Goal: Information Seeking & Learning: Understand process/instructions

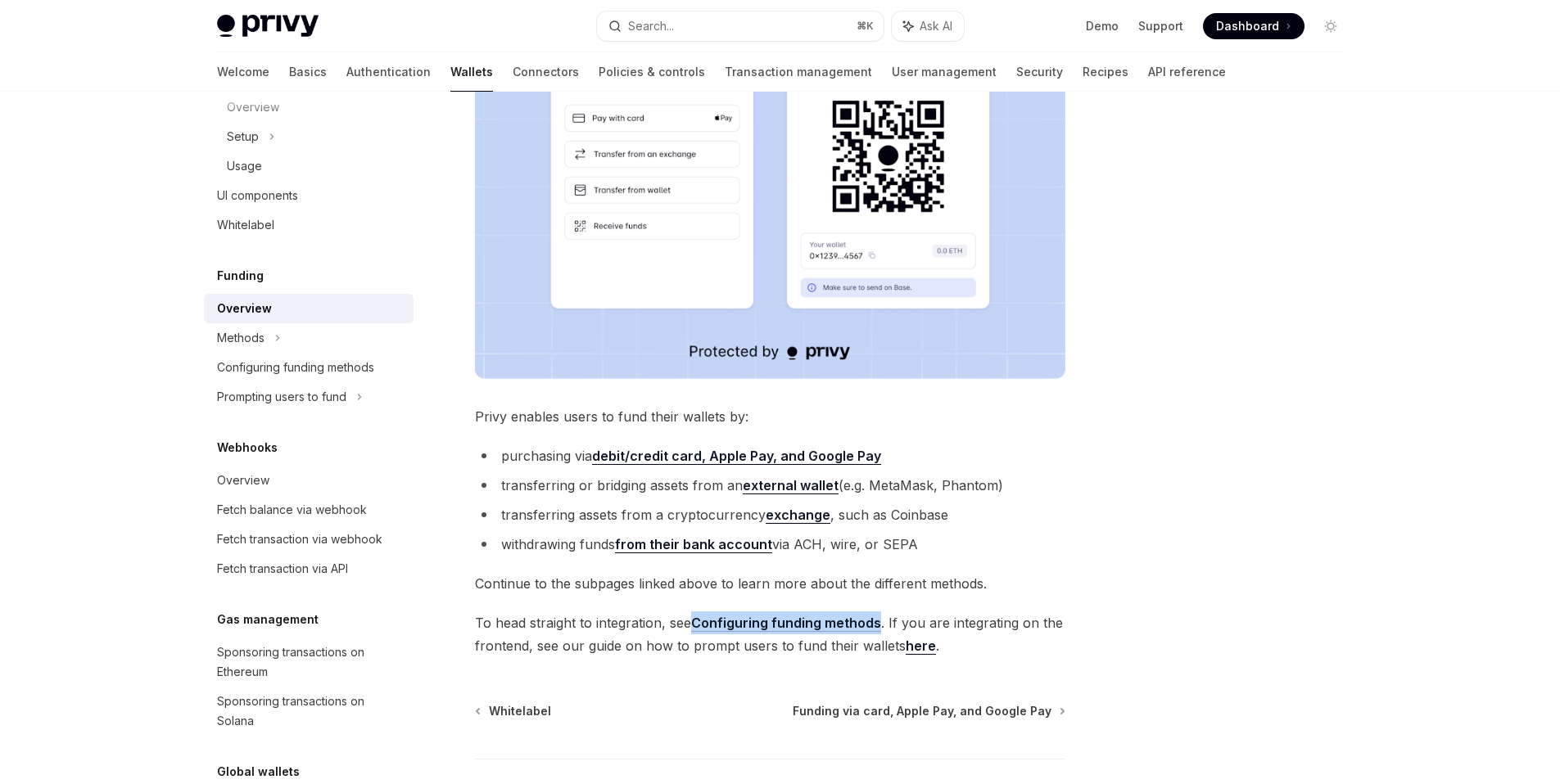
scroll to position [714, 0]
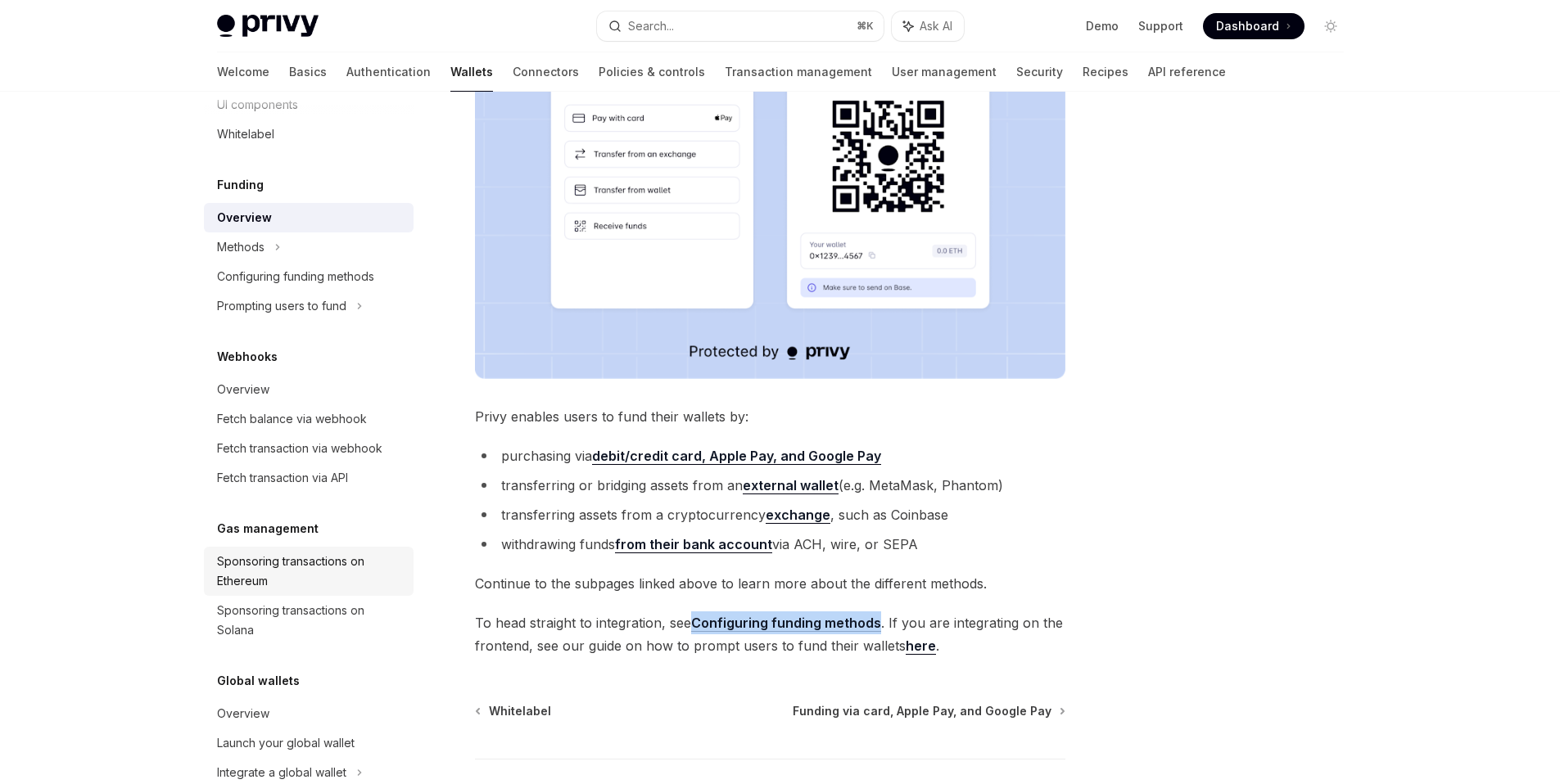
click at [306, 576] on div "Sponsoring transactions on Ethereum" at bounding box center [309, 571] width 186 height 39
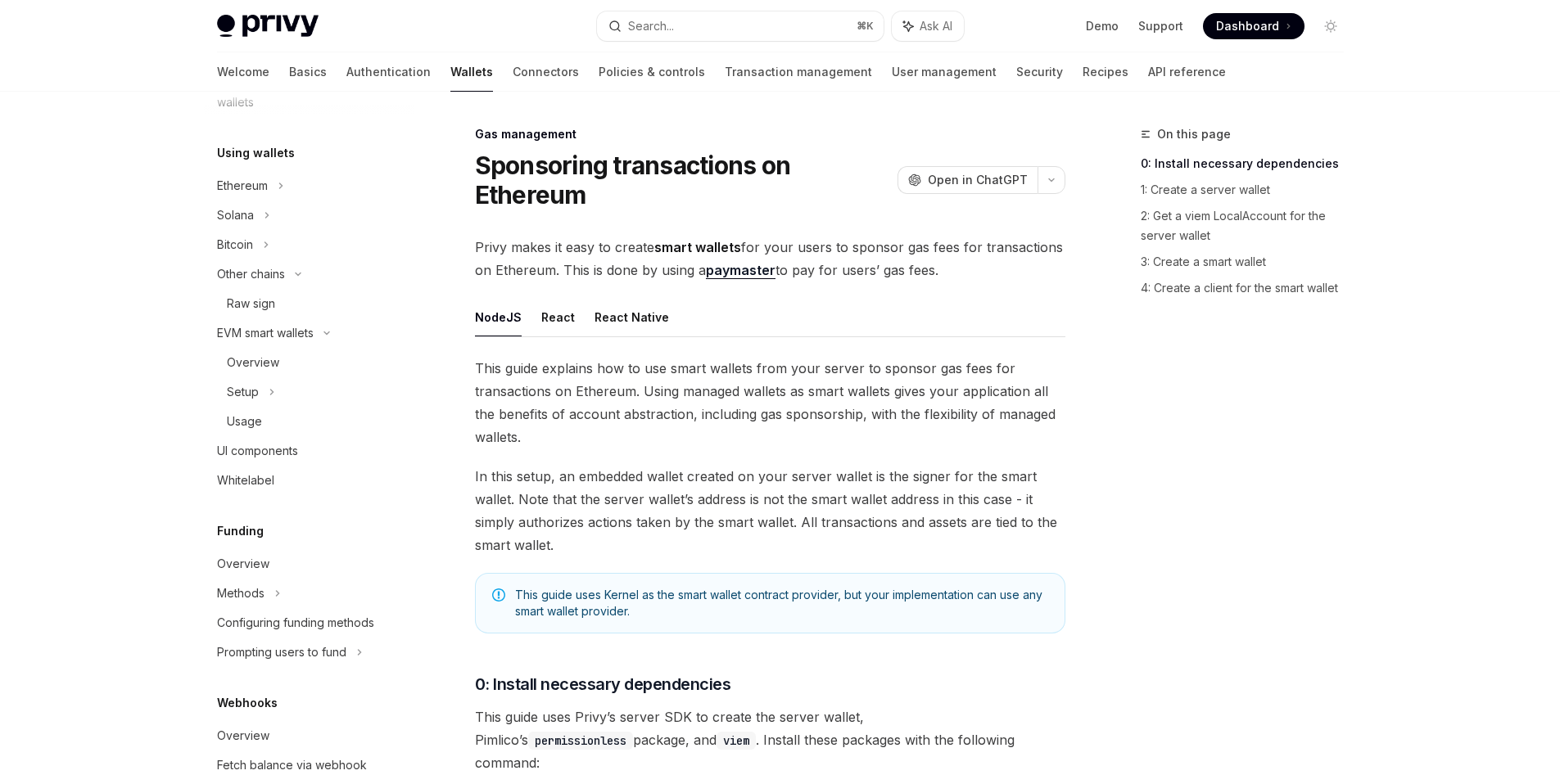
scroll to position [388, 0]
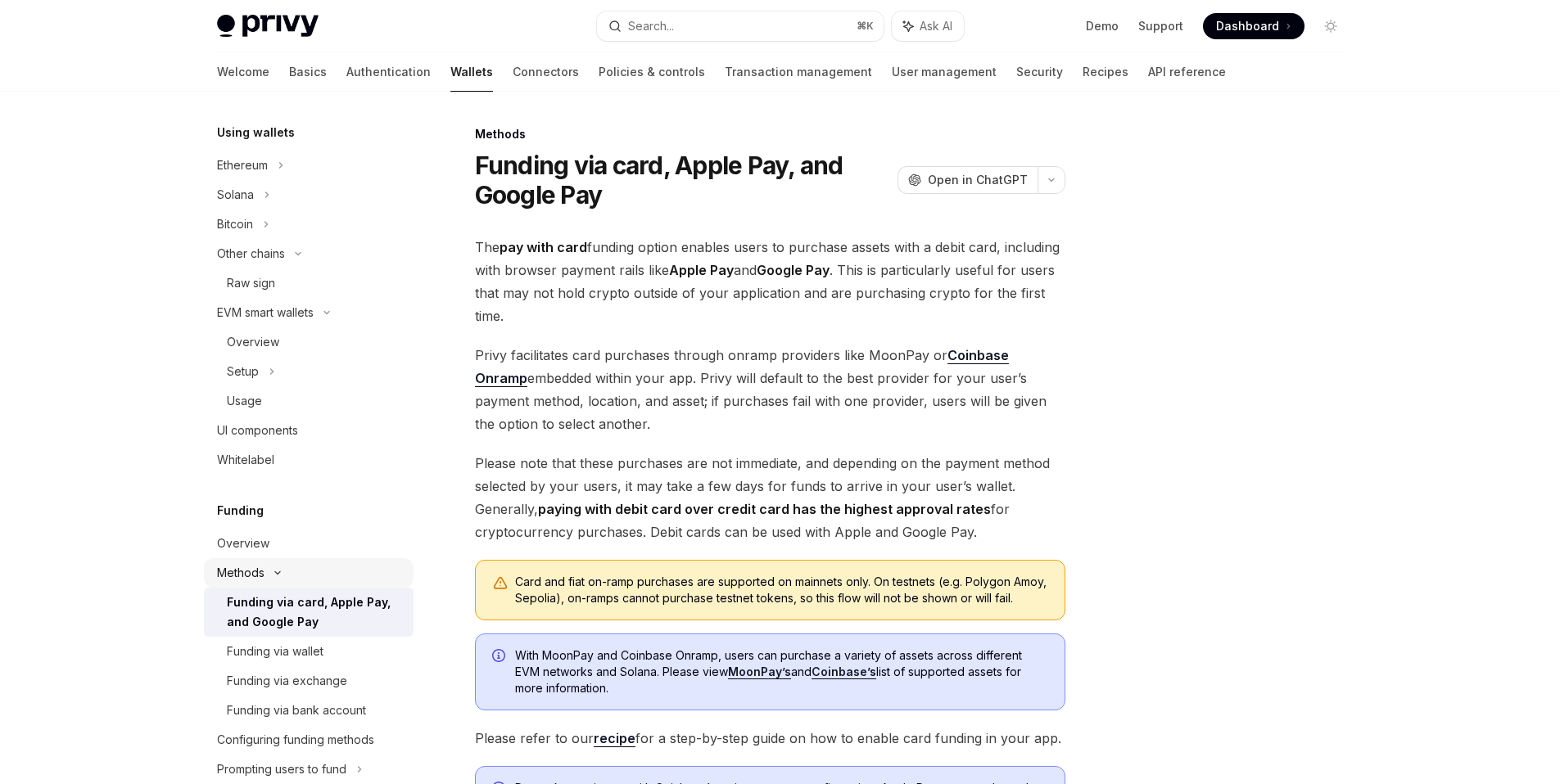
scroll to position [409, 0]
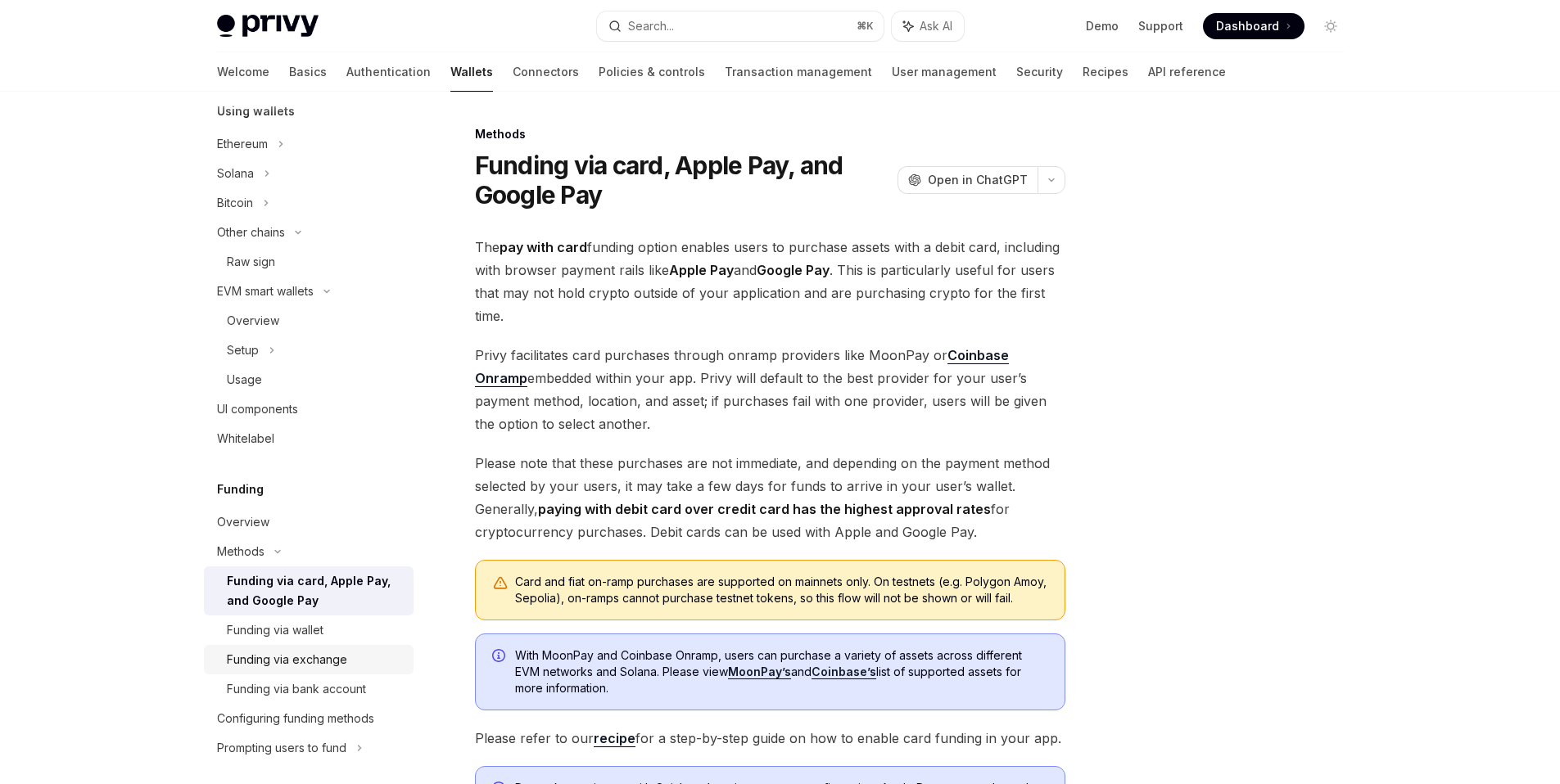
click at [335, 659] on div "Funding via exchange" at bounding box center [286, 659] width 120 height 19
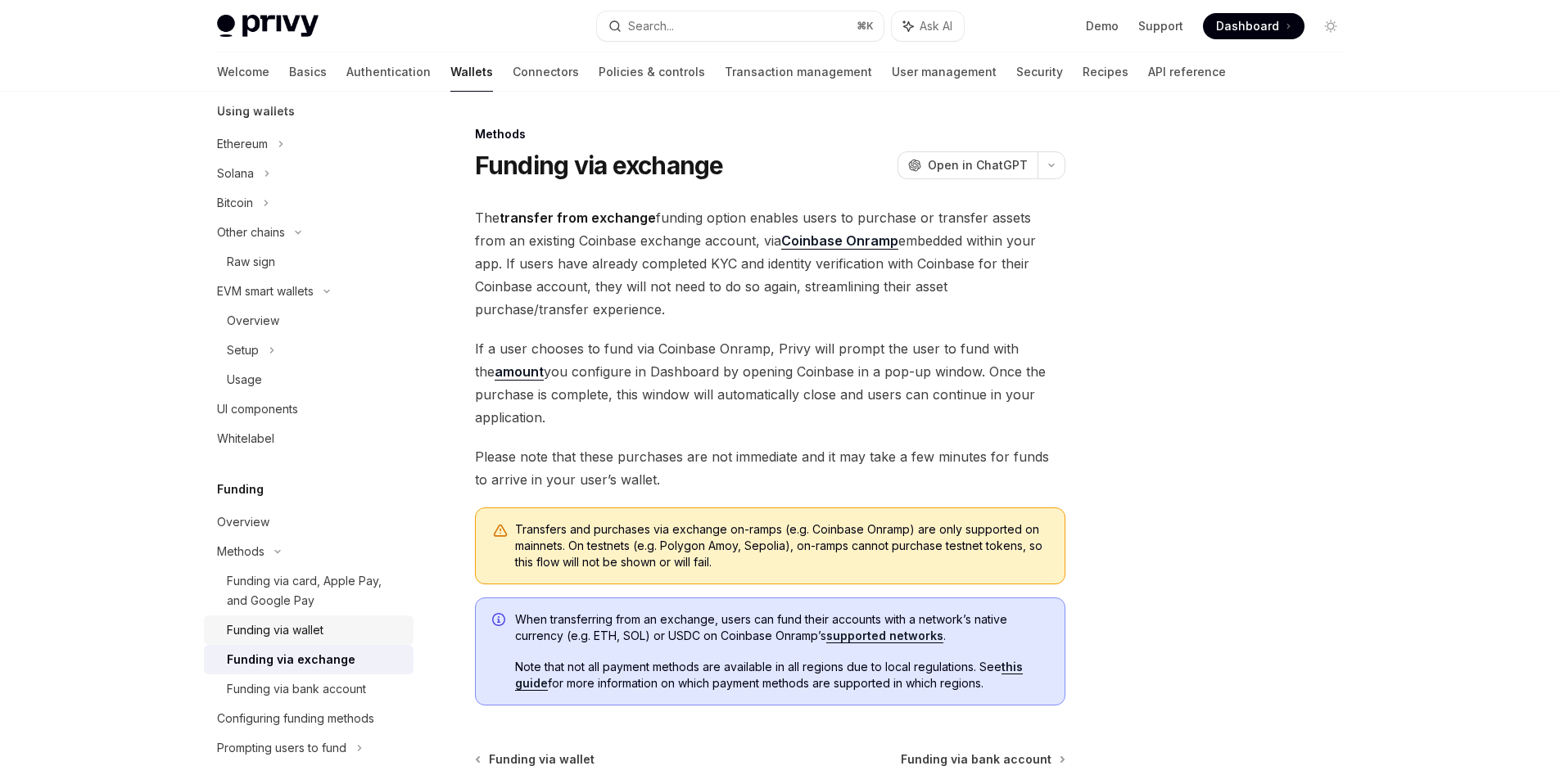
click at [338, 627] on div "Funding via wallet" at bounding box center [315, 630] width 177 height 19
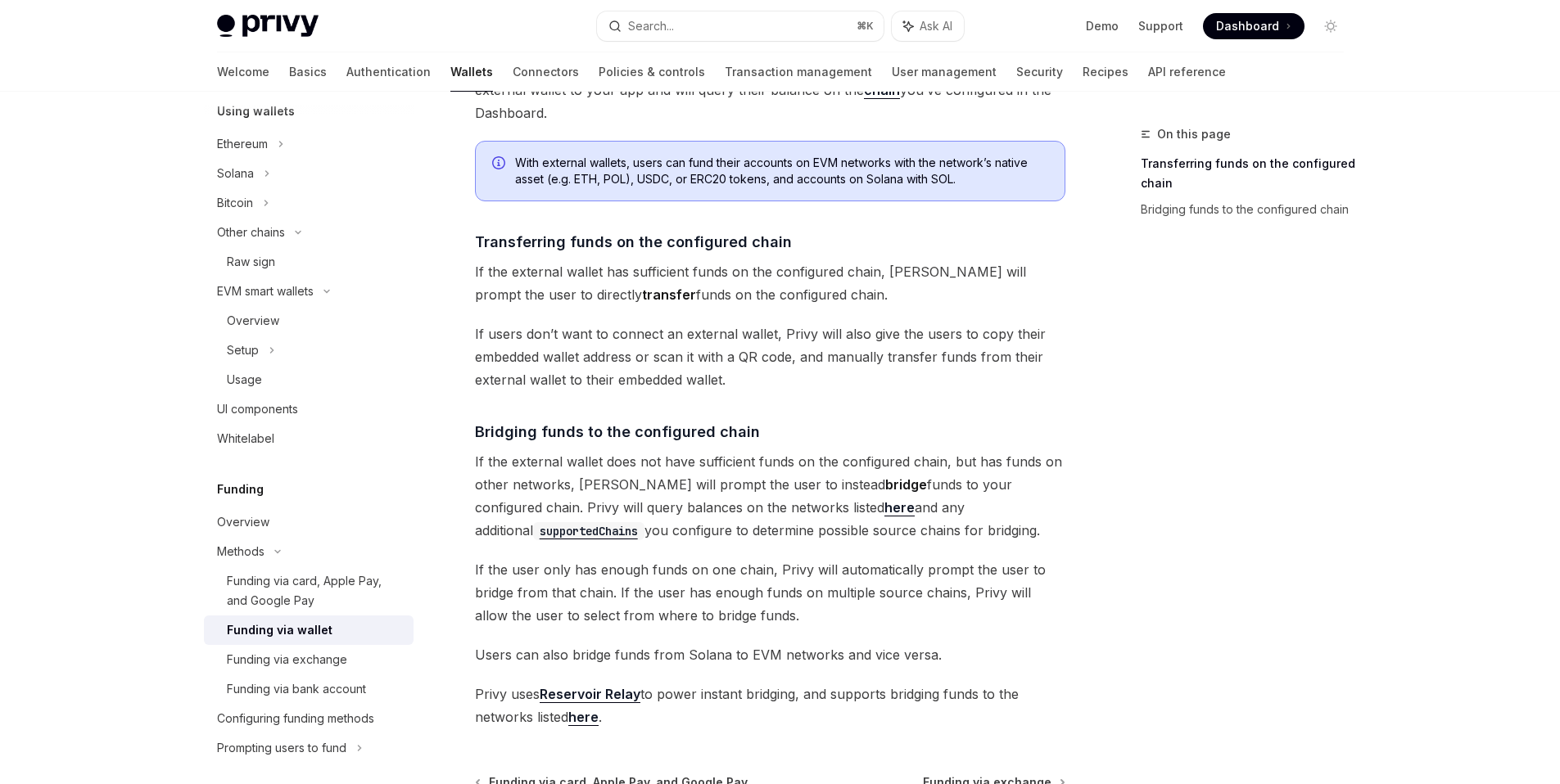
scroll to position [223, 0]
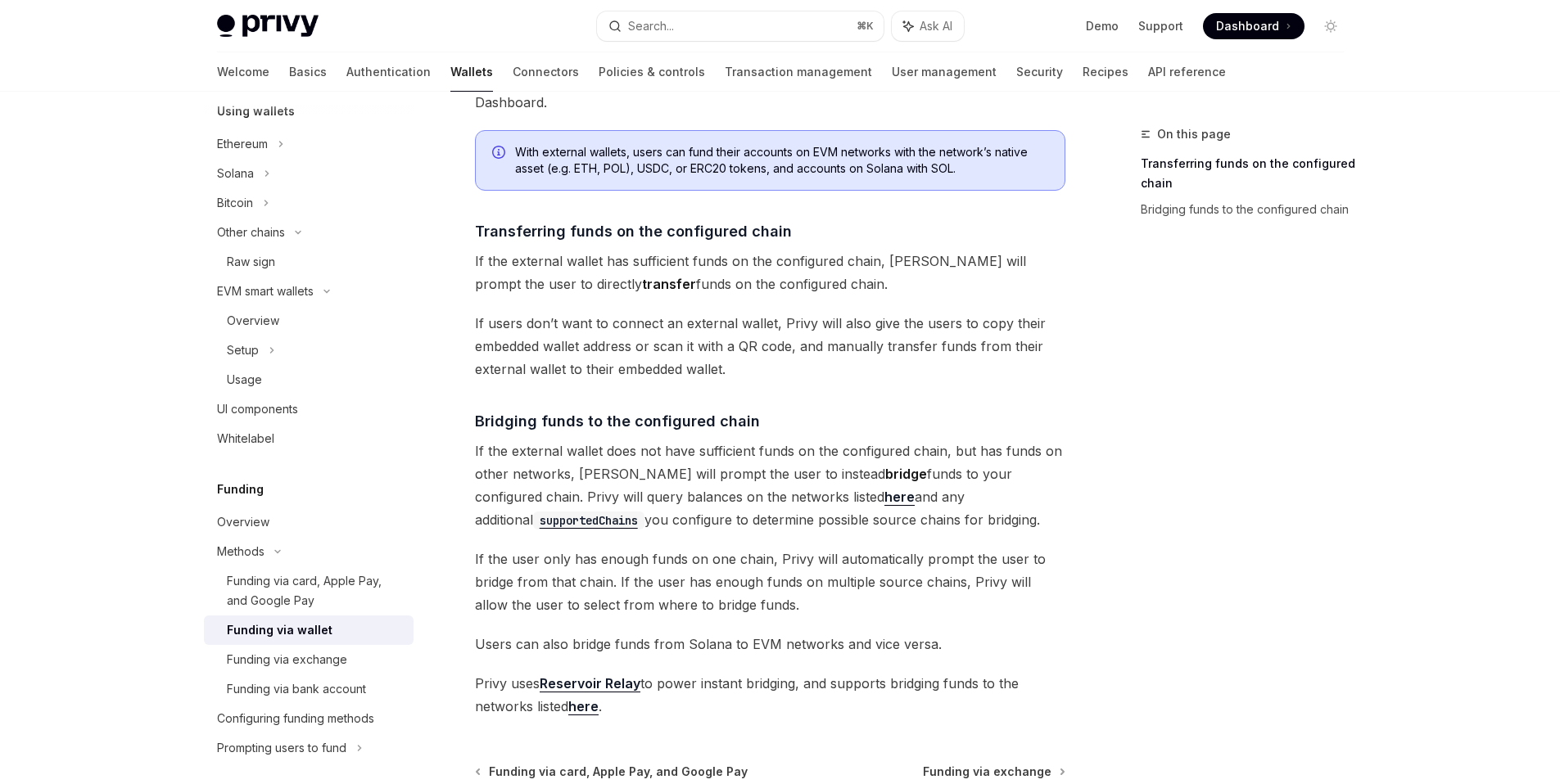
click at [646, 635] on span "Users can also bridge funds from Solana to EVM networks and vice versa." at bounding box center [769, 644] width 590 height 23
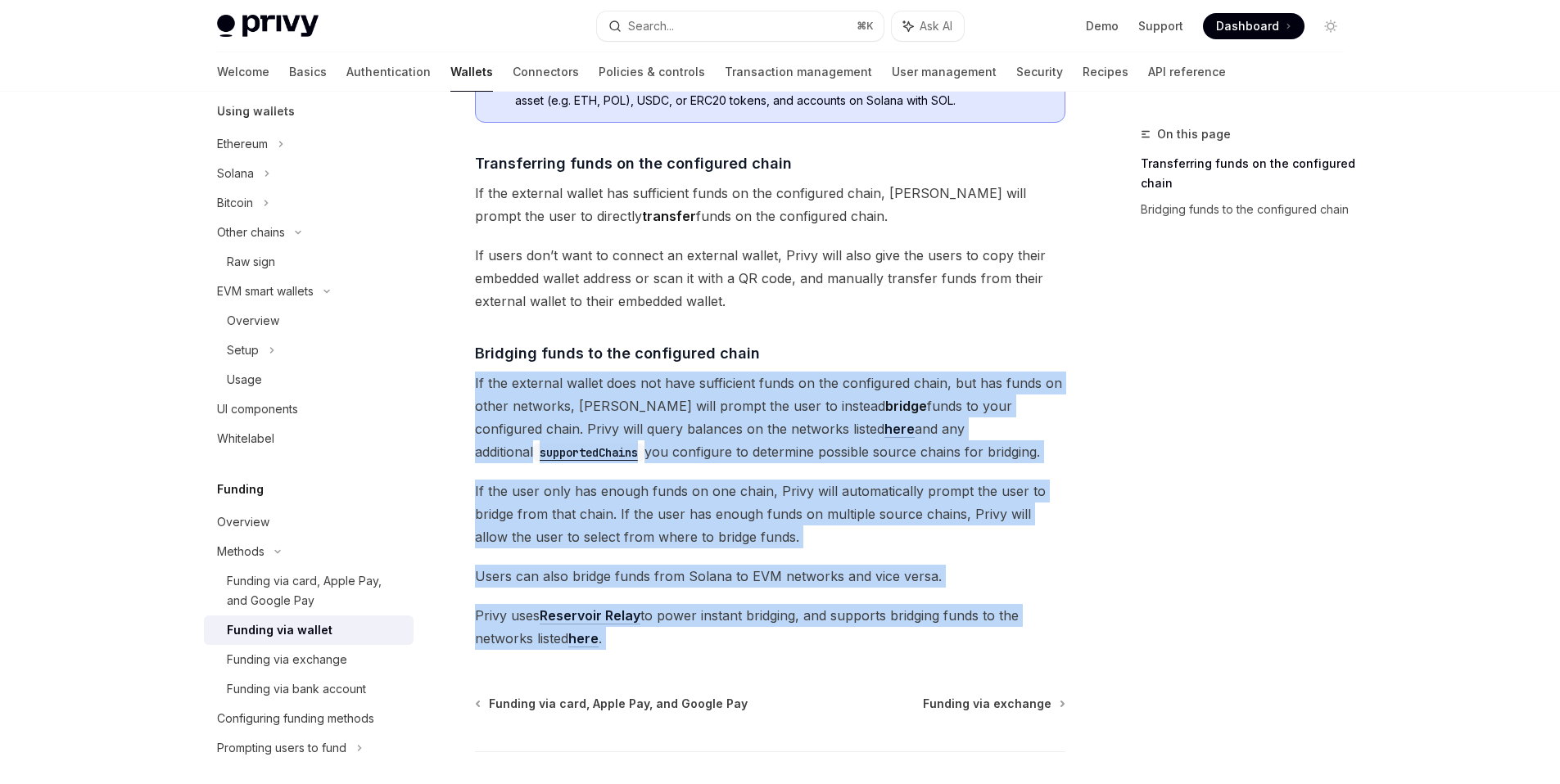
drag, startPoint x: 661, startPoint y: 650, endPoint x: 453, endPoint y: 382, distance: 339.2
click at [453, 382] on div "Methods Funding via wallet OpenAI Open in ChatGPT OpenAI Open in ChatGPT The tr…" at bounding box center [616, 363] width 904 height 1060
copy div "If the external wallet does not have sufficient funds on the configured chain, …"
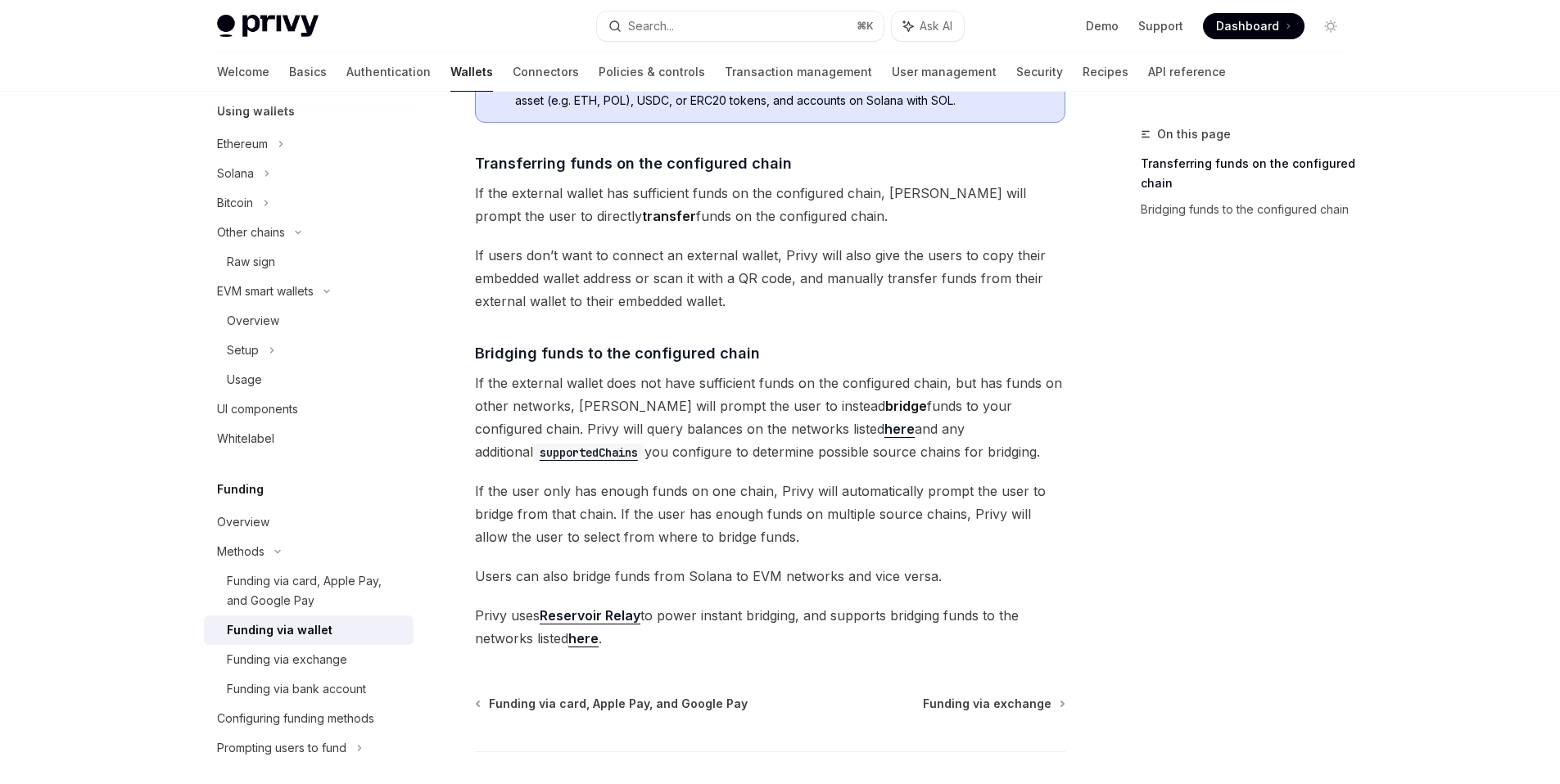
click at [818, 325] on div "The transfer from wallets funding option enables users to transfer or bridge fu…" at bounding box center [769, 282] width 590 height 735
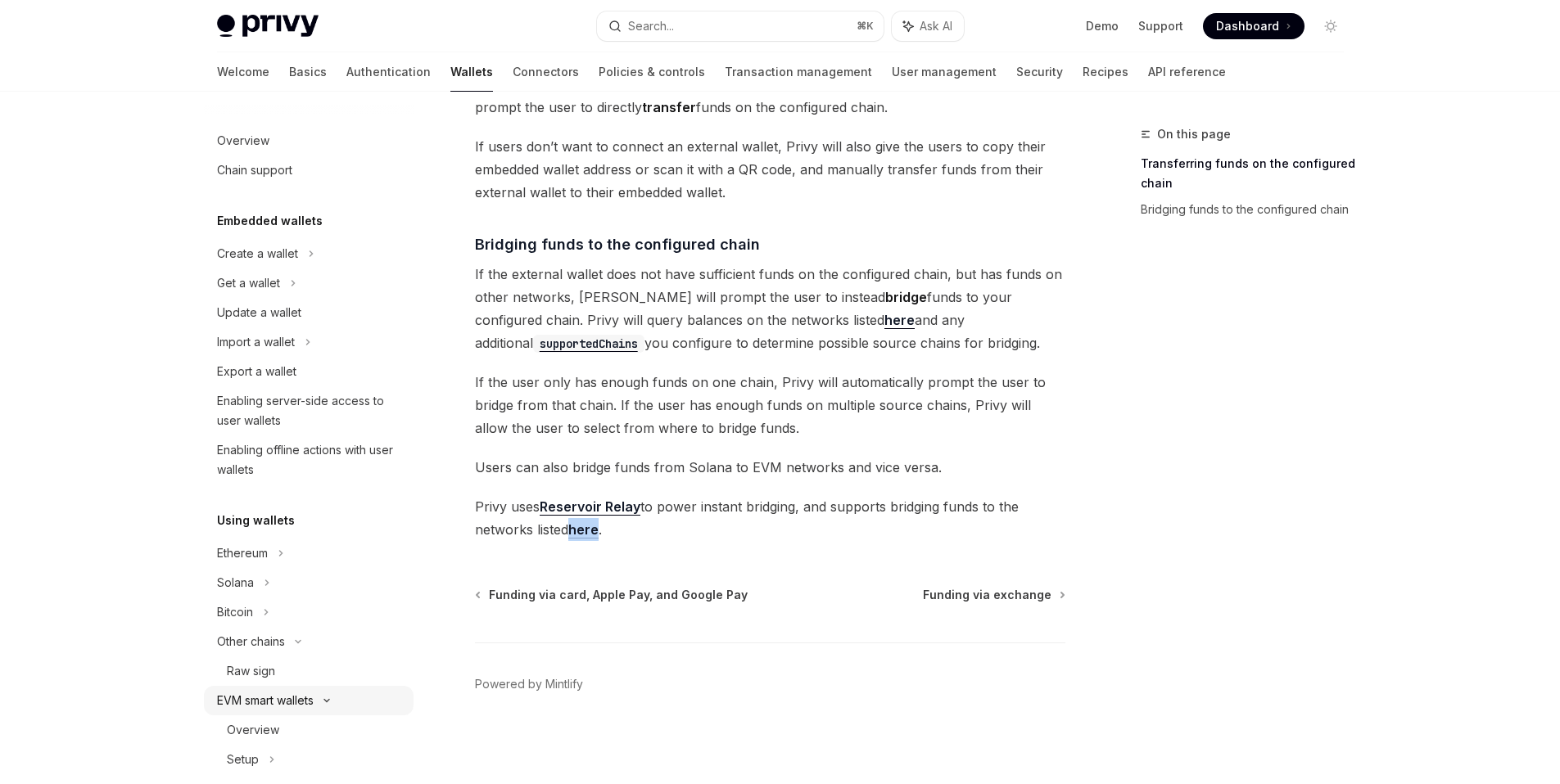
scroll to position [182, 0]
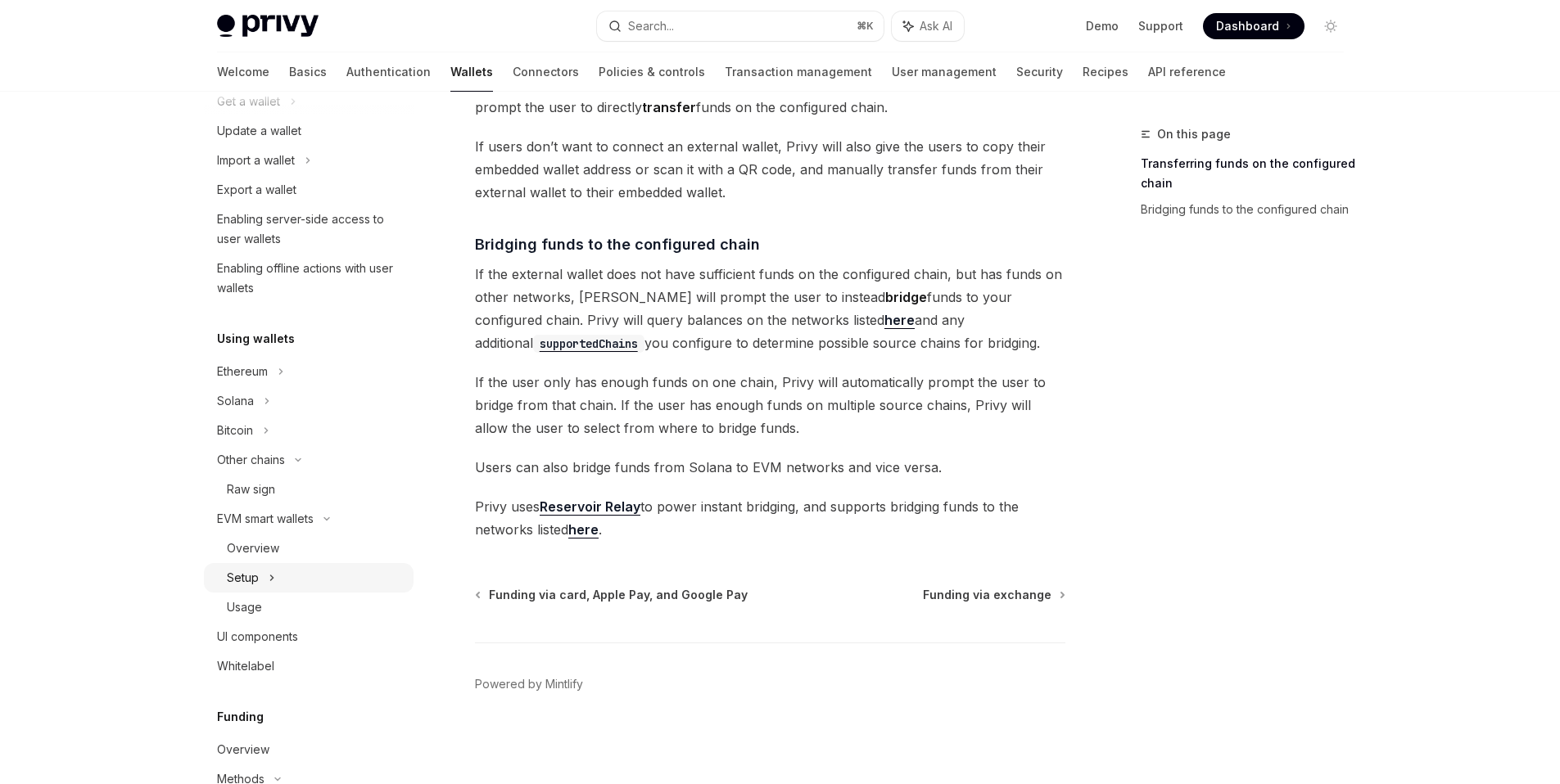
click at [376, 589] on div "Setup" at bounding box center [309, 578] width 209 height 29
type textarea "*"
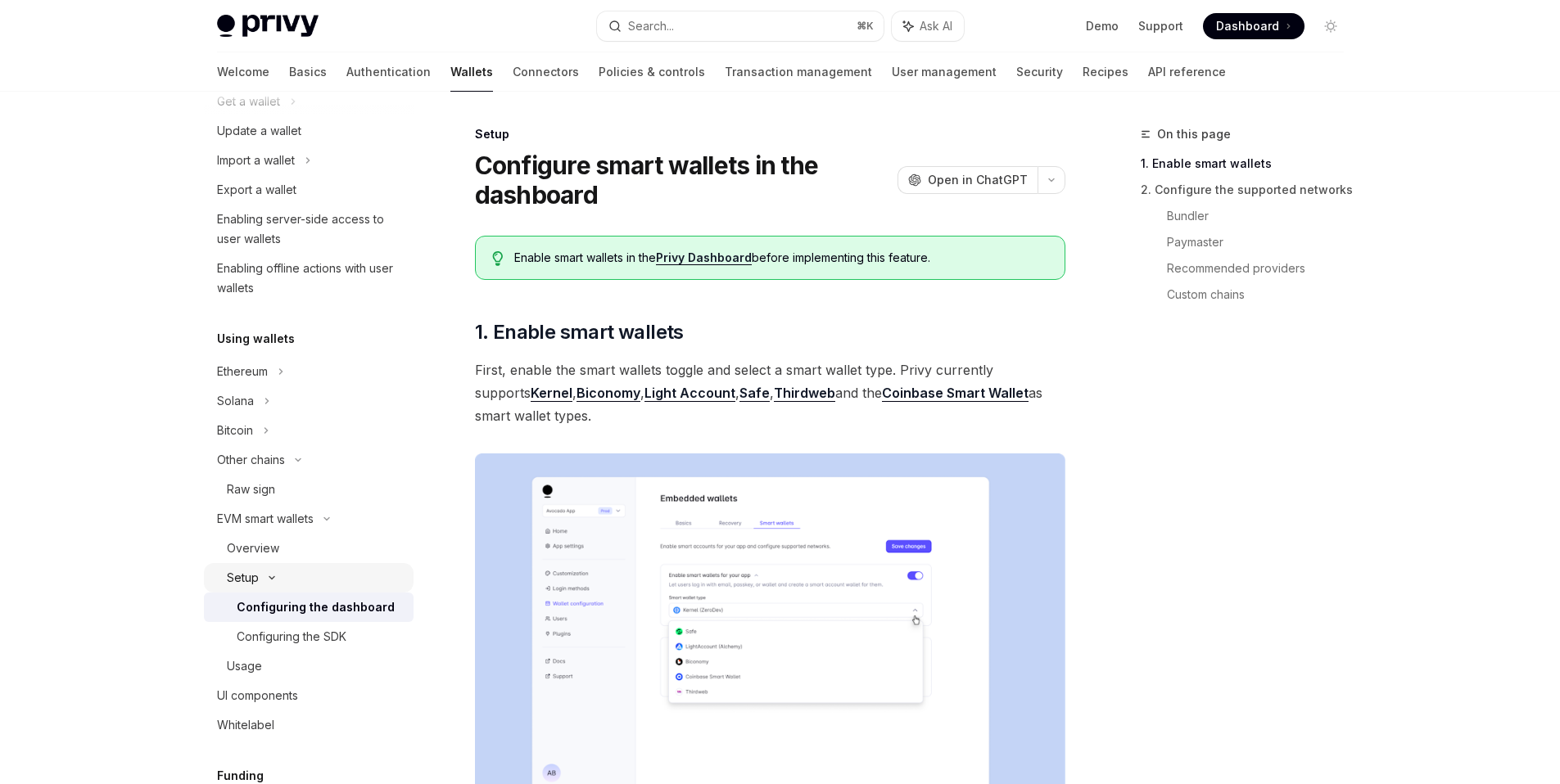
click at [374, 587] on div "Setup" at bounding box center [309, 578] width 209 height 29
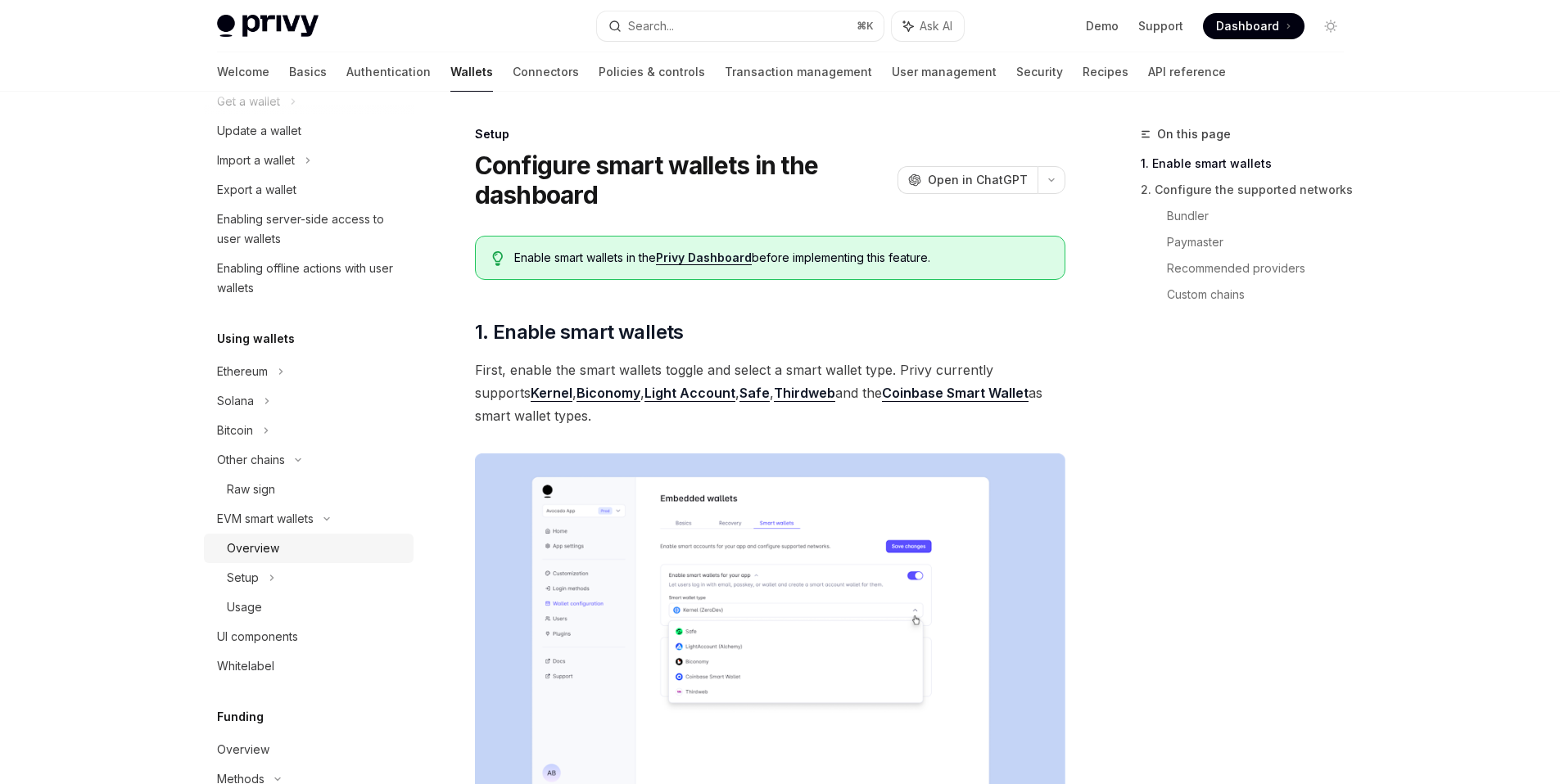
scroll to position [458, 0]
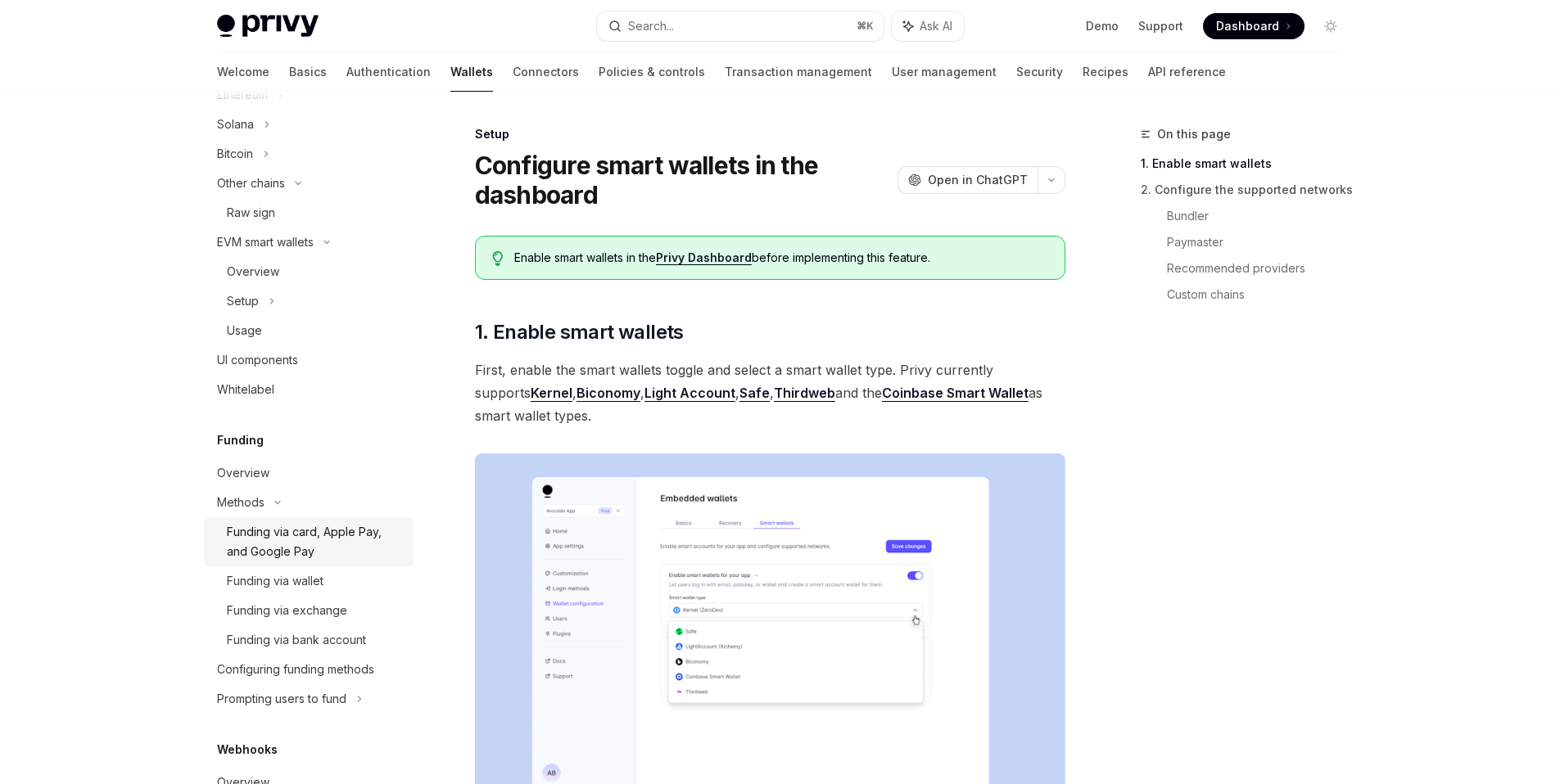
click at [302, 557] on div "Funding via card, Apple Pay, and Google Pay" at bounding box center [315, 542] width 177 height 39
click at [331, 590] on div "Funding via wallet" at bounding box center [315, 581] width 177 height 19
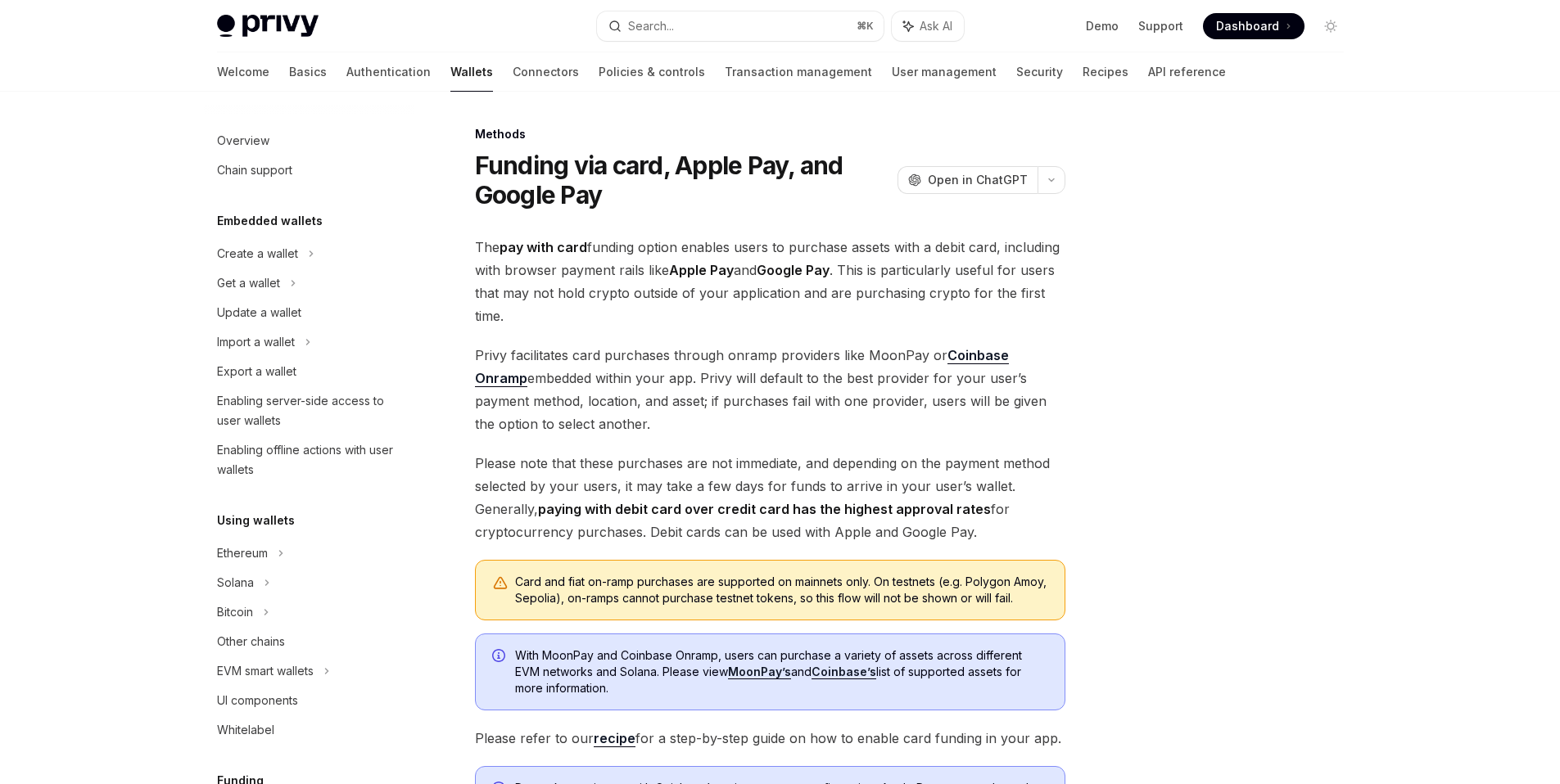
scroll to position [444, 0]
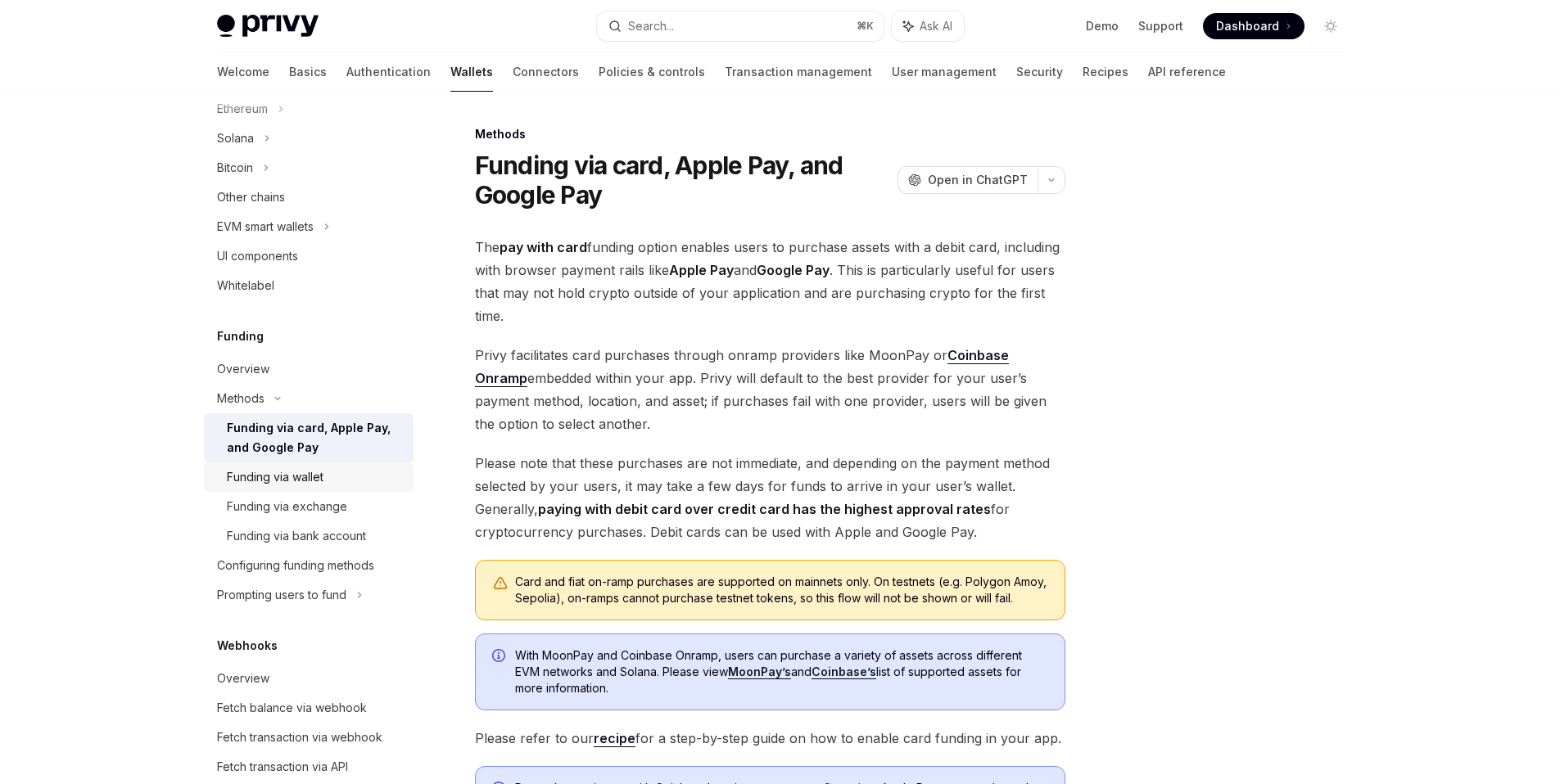
click at [297, 481] on div "Funding via wallet" at bounding box center [275, 476] width 96 height 19
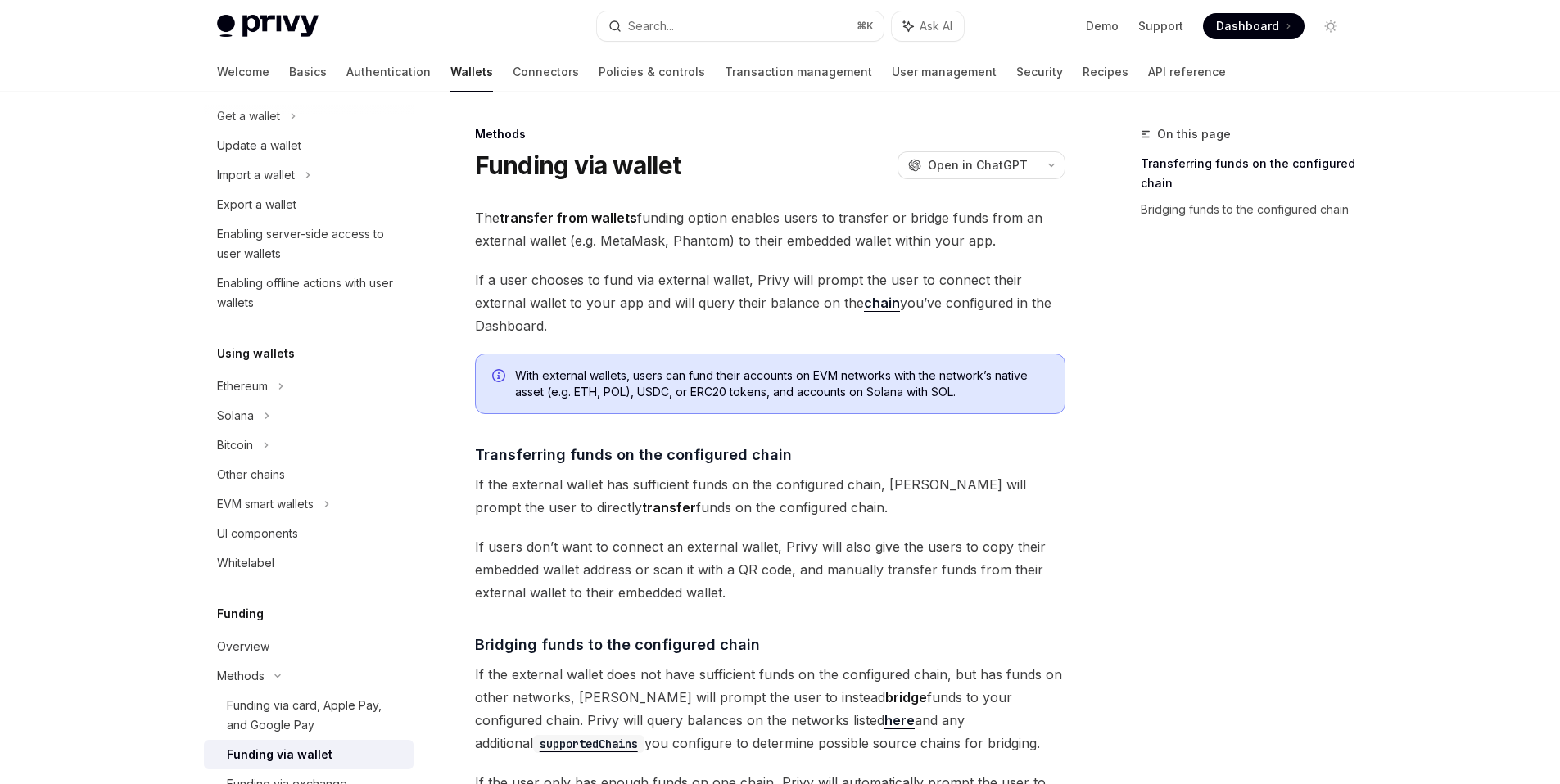
scroll to position [76, 0]
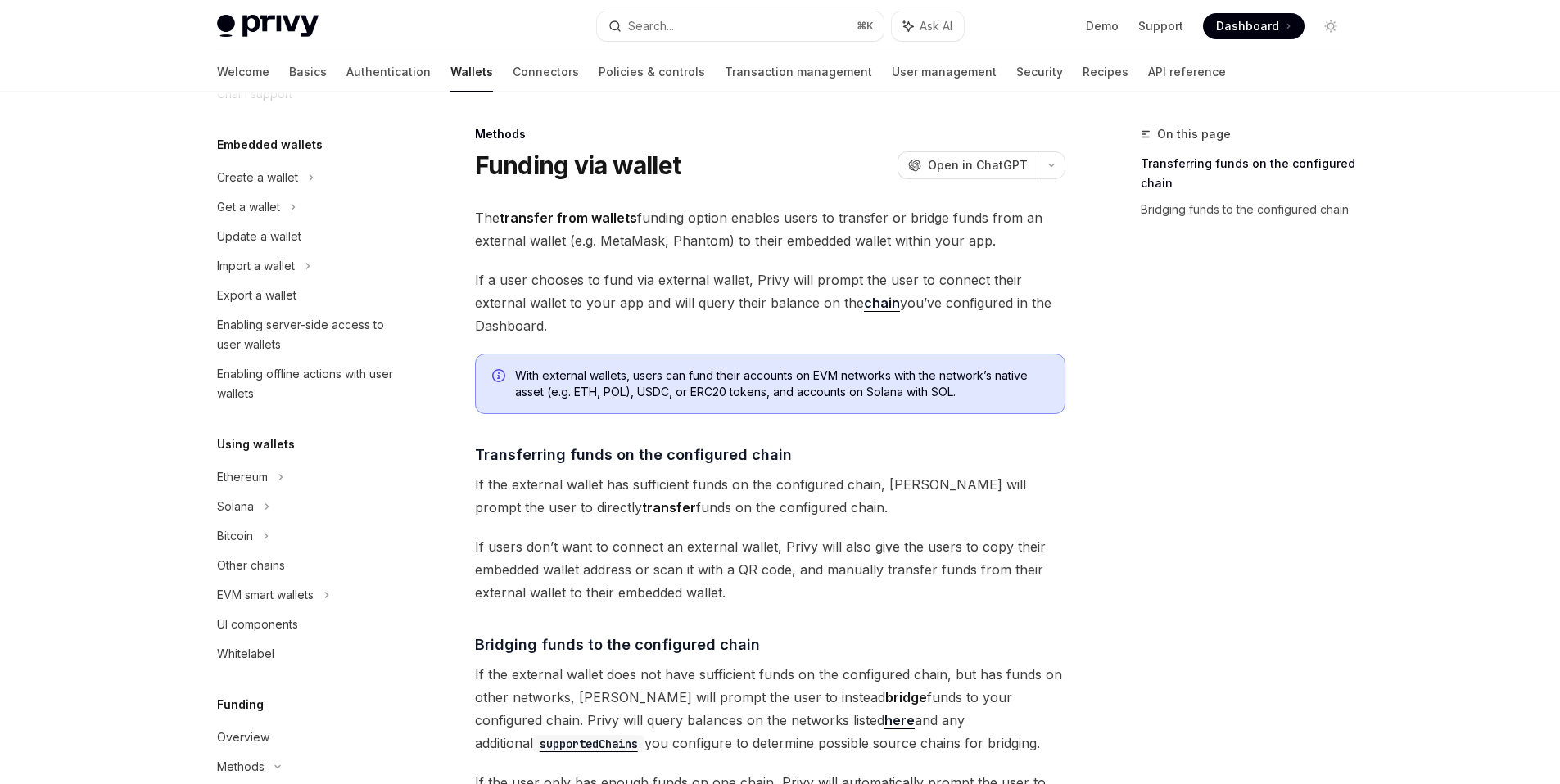
drag, startPoint x: 607, startPoint y: 323, endPoint x: 453, endPoint y: 281, distance: 159.6
click at [453, 281] on div "Methods Funding via wallet OpenAI Open in ChatGPT OpenAI Open in ChatGPT The tr…" at bounding box center [616, 655] width 904 height 1060
click at [611, 326] on span "If a user chooses to fund via external wallet, Privy will prompt the user to co…" at bounding box center [769, 303] width 590 height 69
drag, startPoint x: 611, startPoint y: 326, endPoint x: 456, endPoint y: 284, distance: 160.6
click at [456, 284] on div "Methods Funding via wallet OpenAI Open in ChatGPT OpenAI Open in ChatGPT The tr…" at bounding box center [616, 655] width 904 height 1060
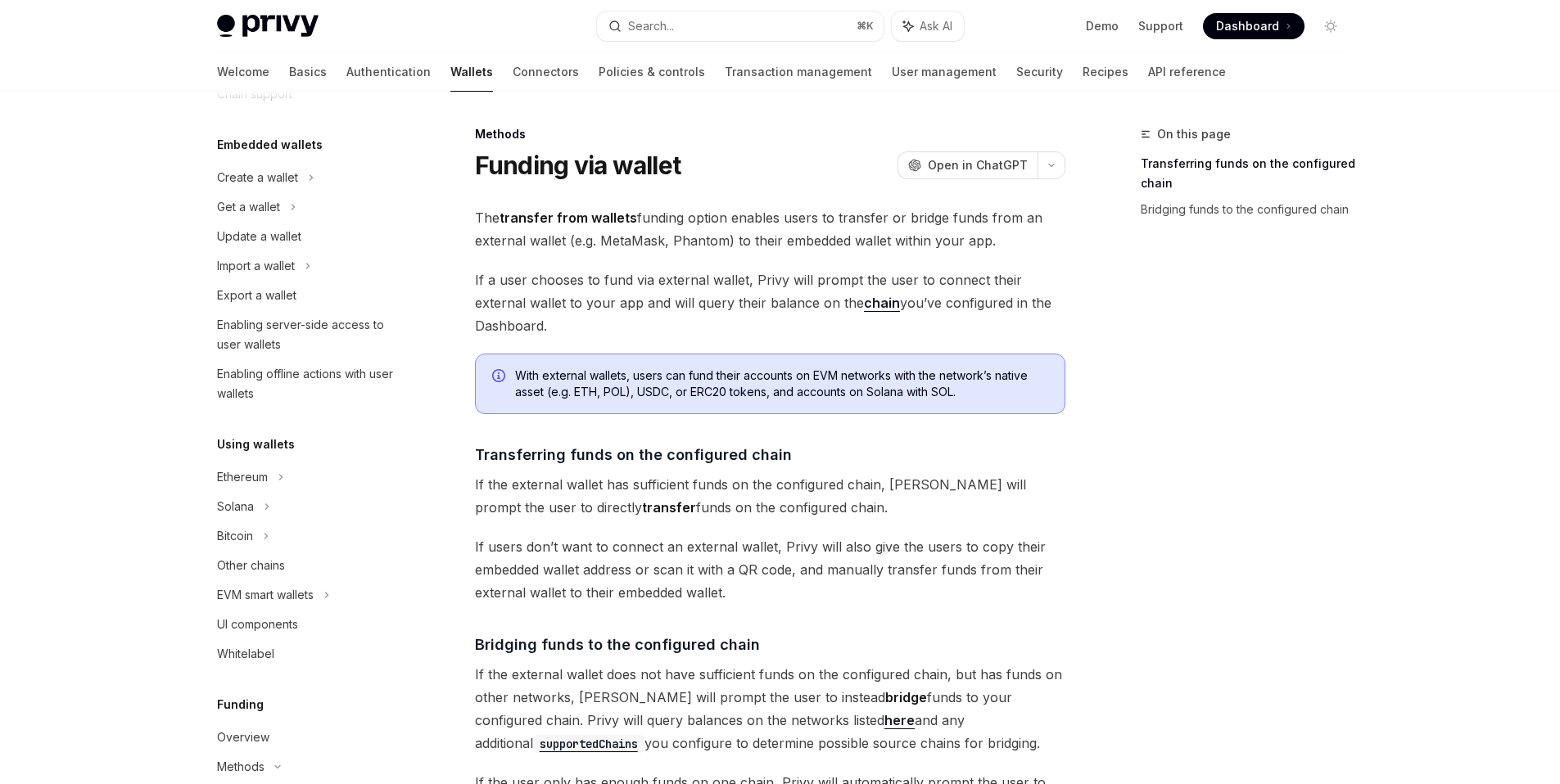
click at [611, 315] on span "If a user chooses to fund via external wallet, Privy will prompt the user to co…" at bounding box center [769, 303] width 590 height 69
drag, startPoint x: 657, startPoint y: 317, endPoint x: 467, endPoint y: 281, distance: 193.4
click at [467, 281] on div "Methods Funding via wallet OpenAI Open in ChatGPT OpenAI Open in ChatGPT The tr…" at bounding box center [616, 655] width 904 height 1060
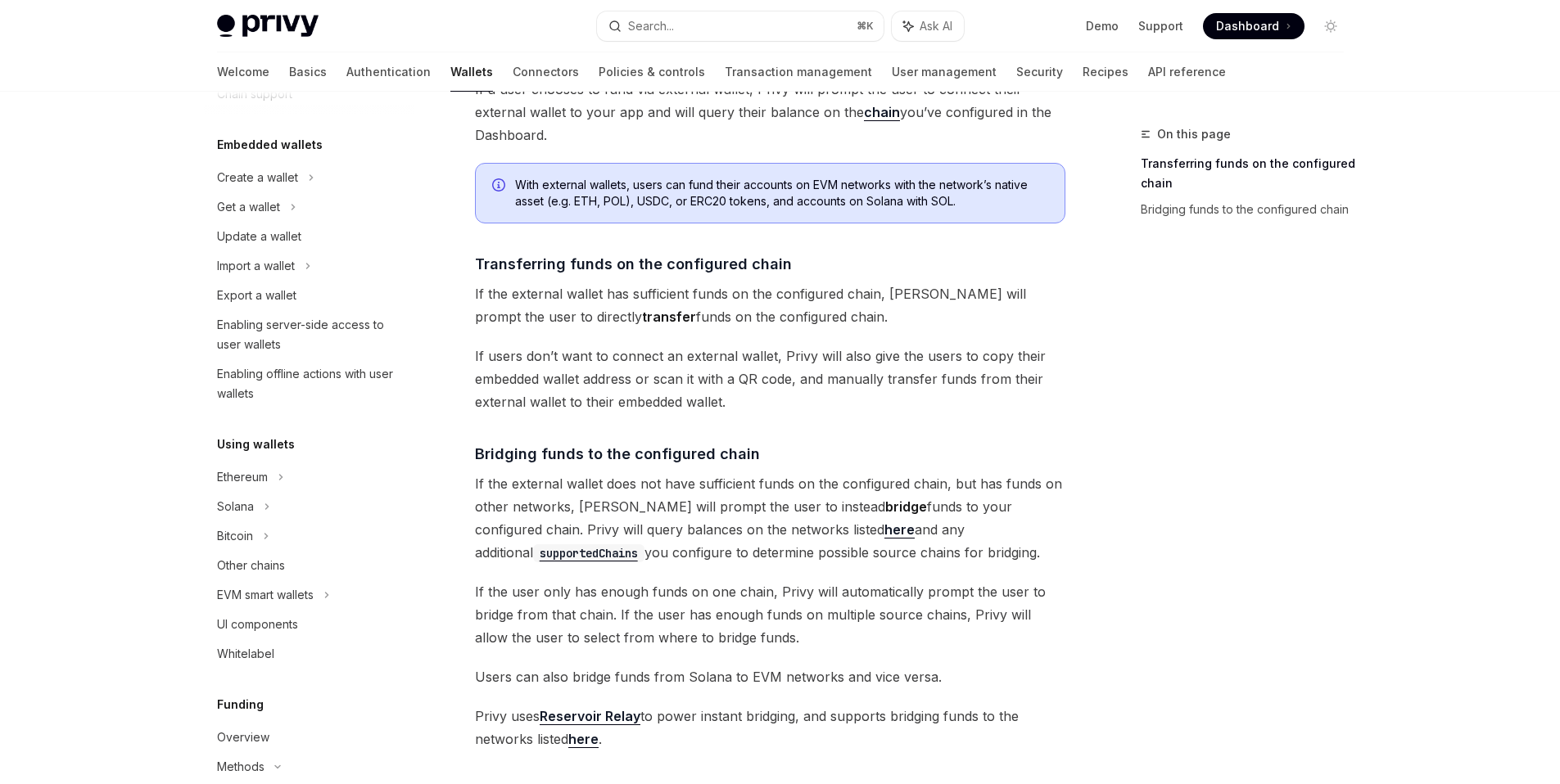
scroll to position [212, 0]
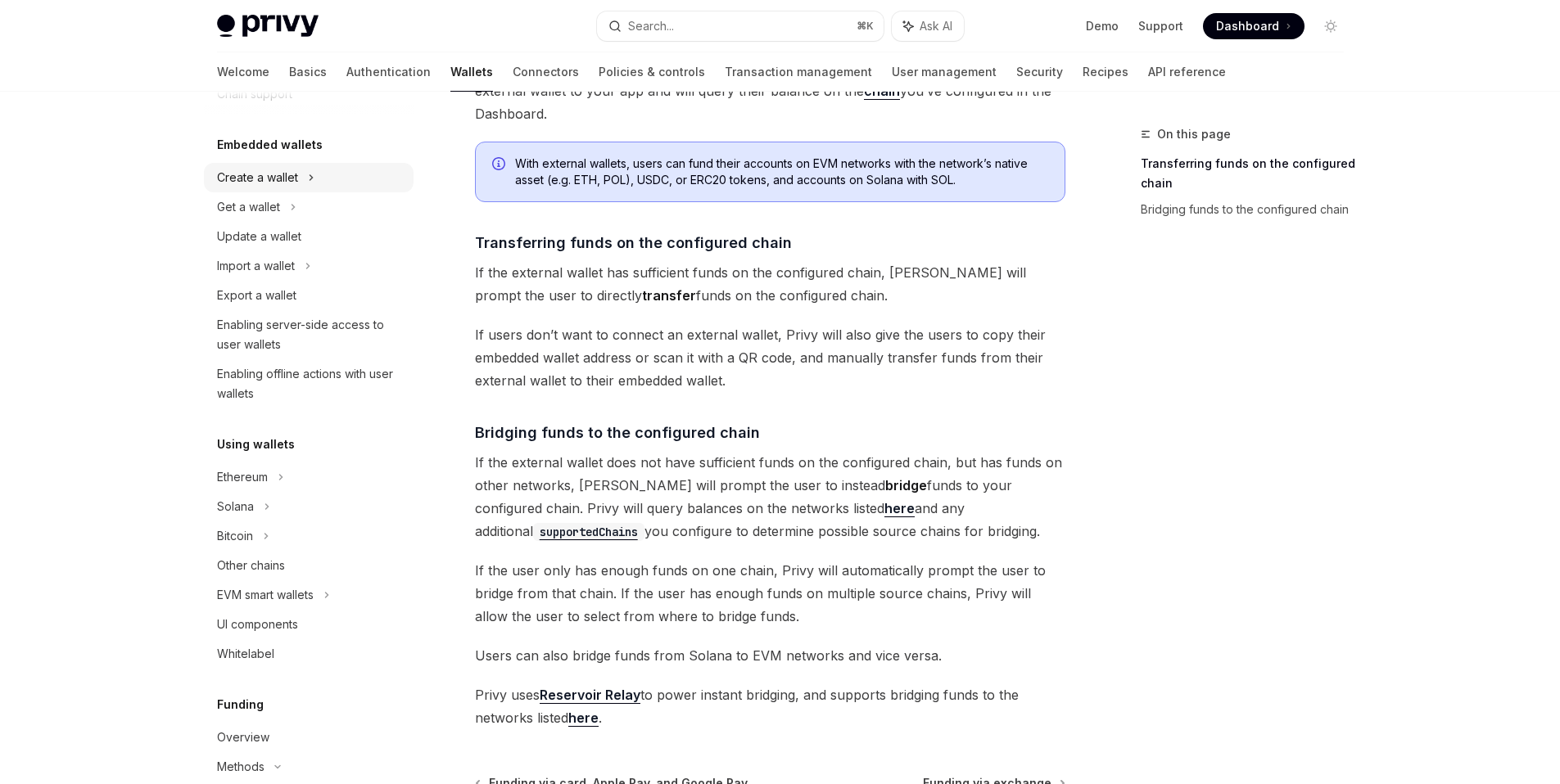
click at [321, 185] on div "Create a wallet" at bounding box center [309, 177] width 209 height 29
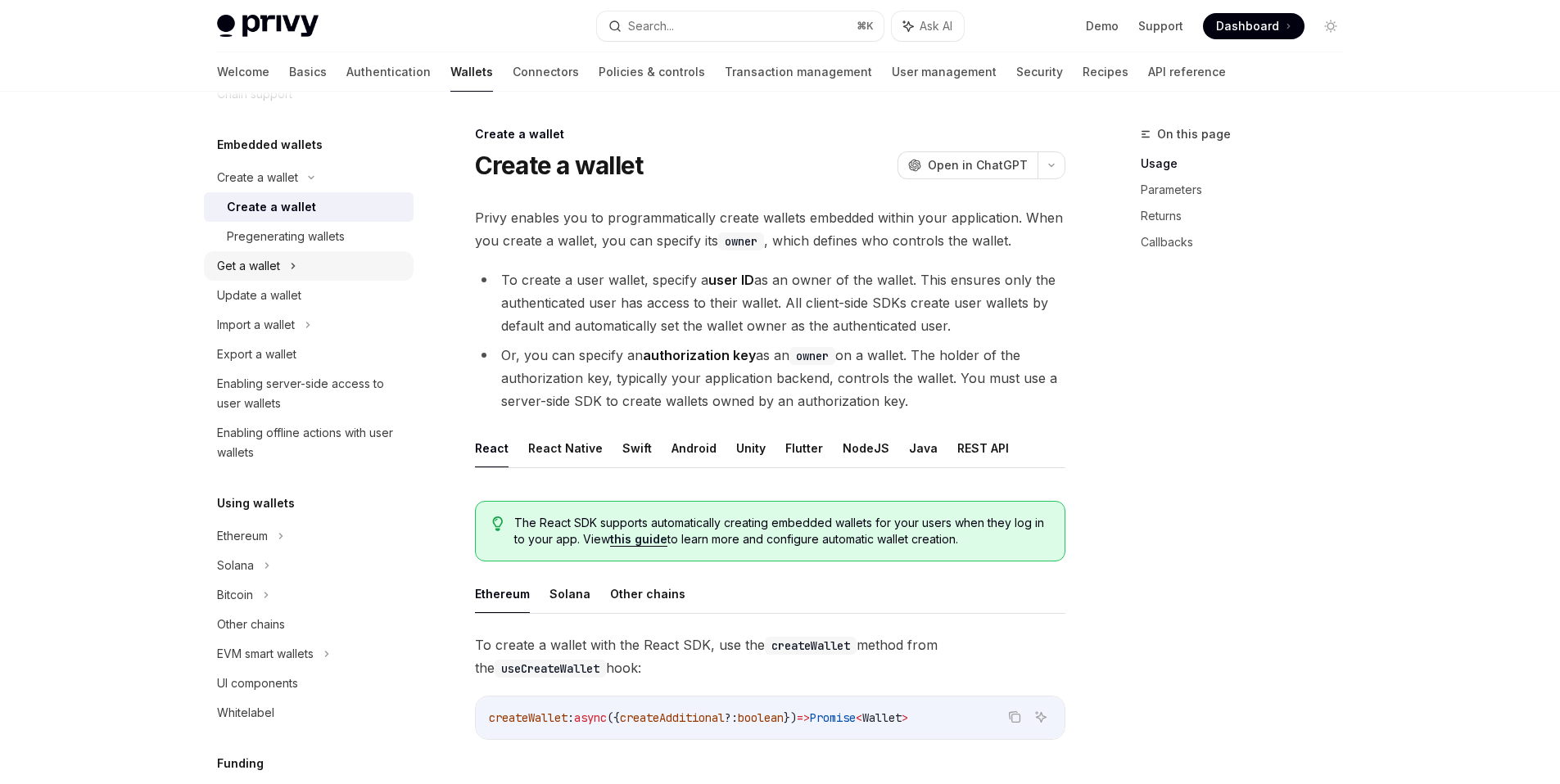
click at [323, 277] on div "Get a wallet" at bounding box center [309, 266] width 209 height 29
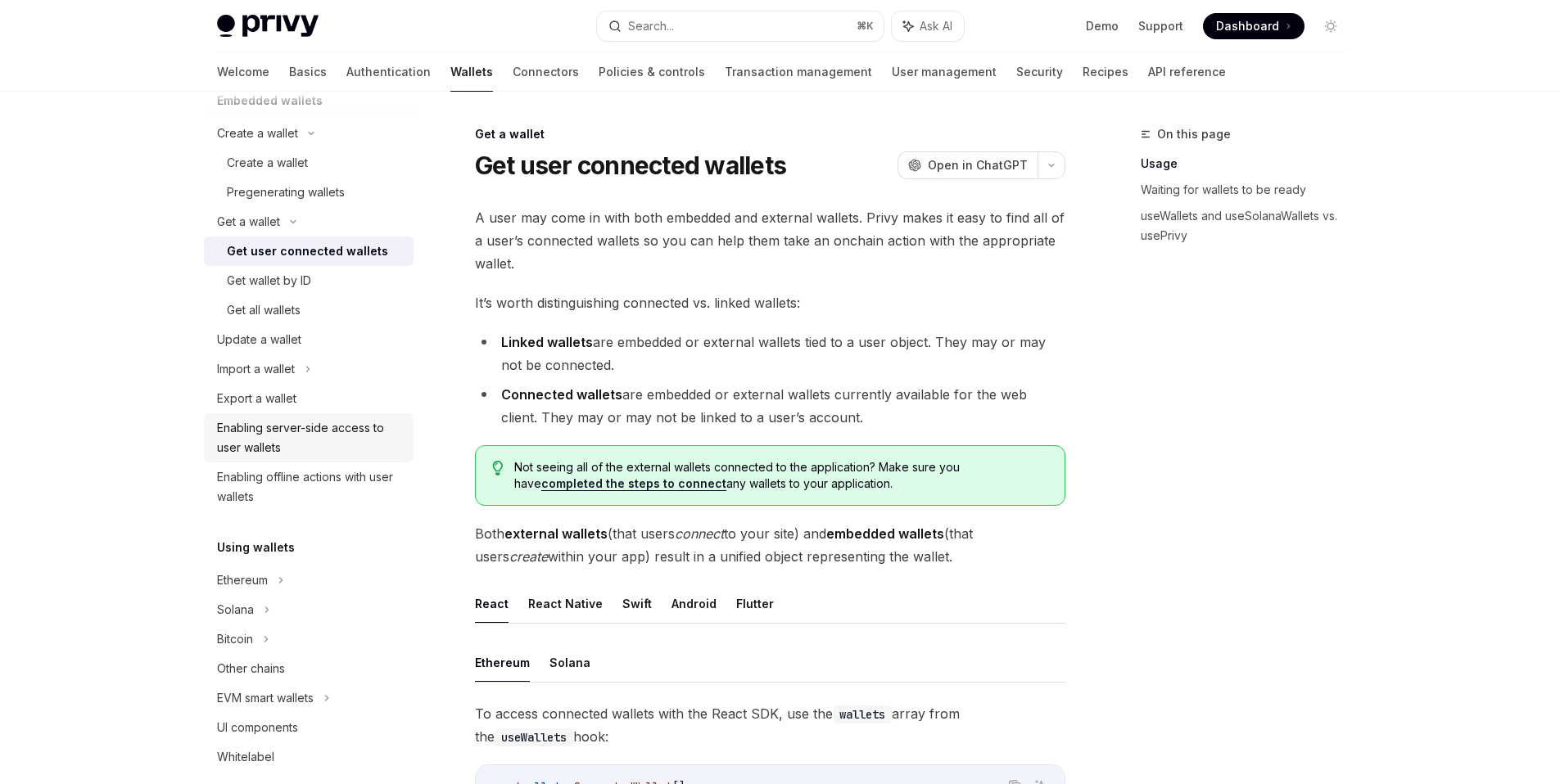
scroll to position [265, 0]
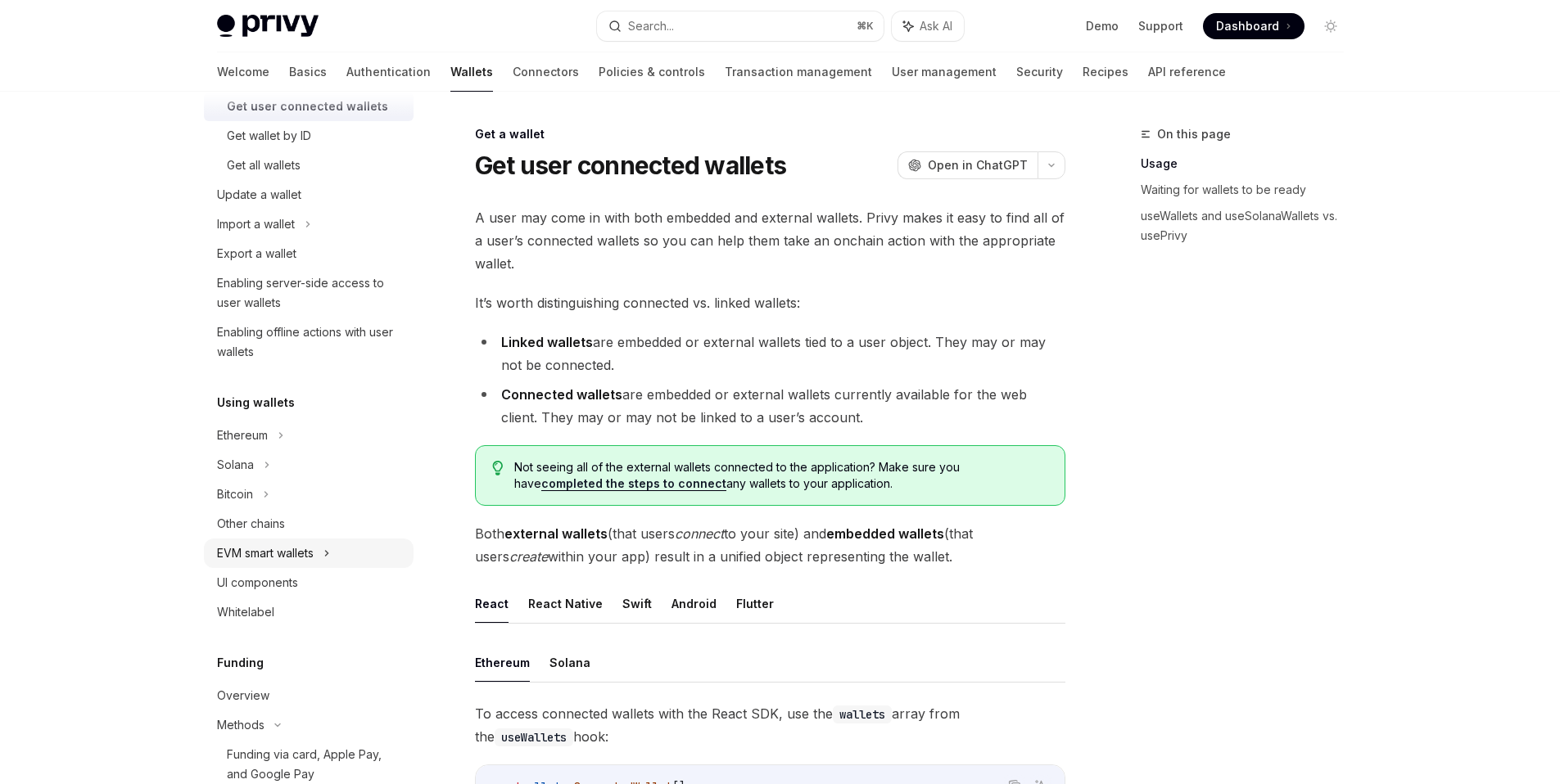
click at [342, 553] on div "EVM smart wallets" at bounding box center [309, 554] width 209 height 29
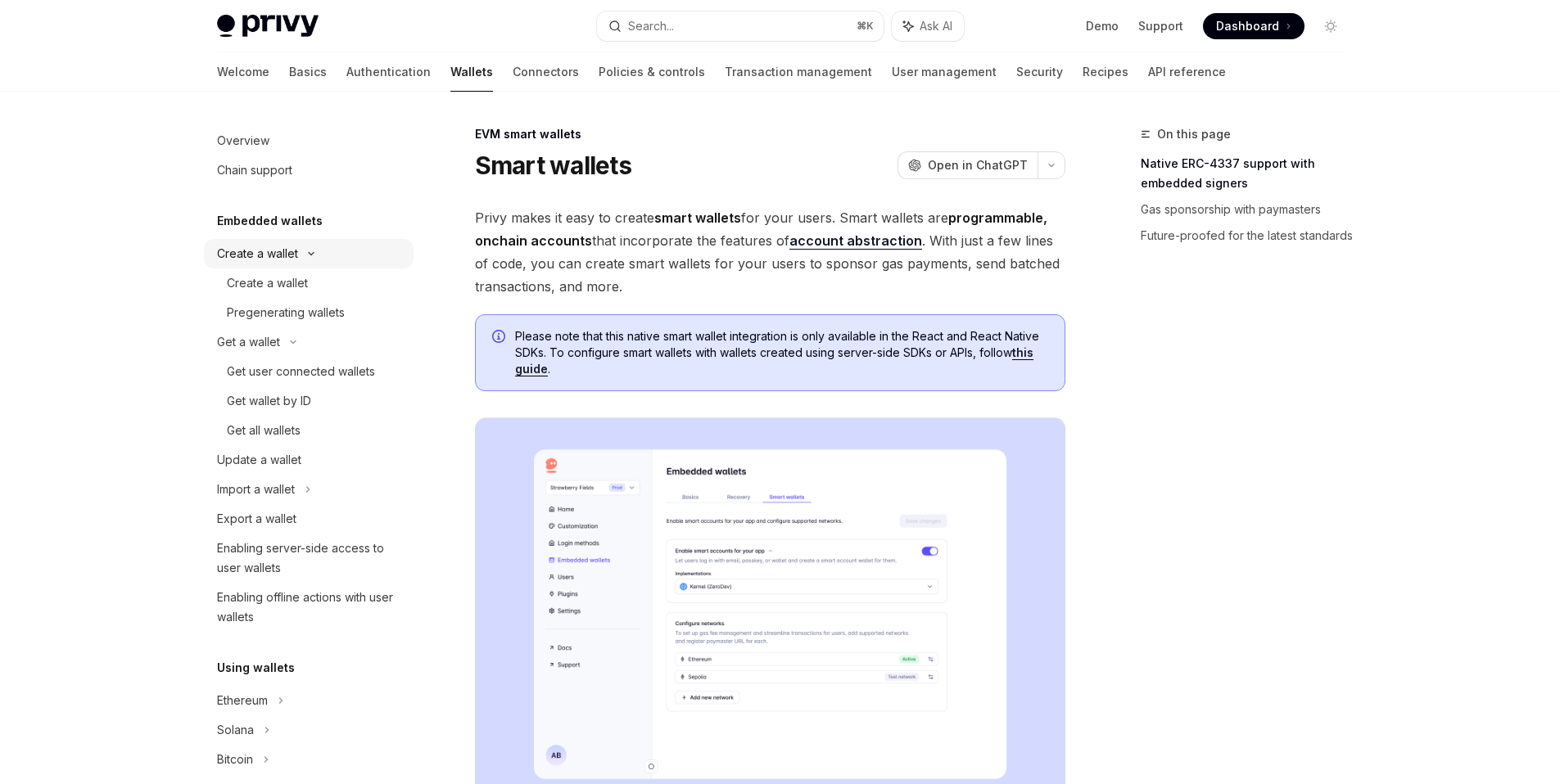
click at [340, 252] on div "Create a wallet" at bounding box center [309, 253] width 209 height 29
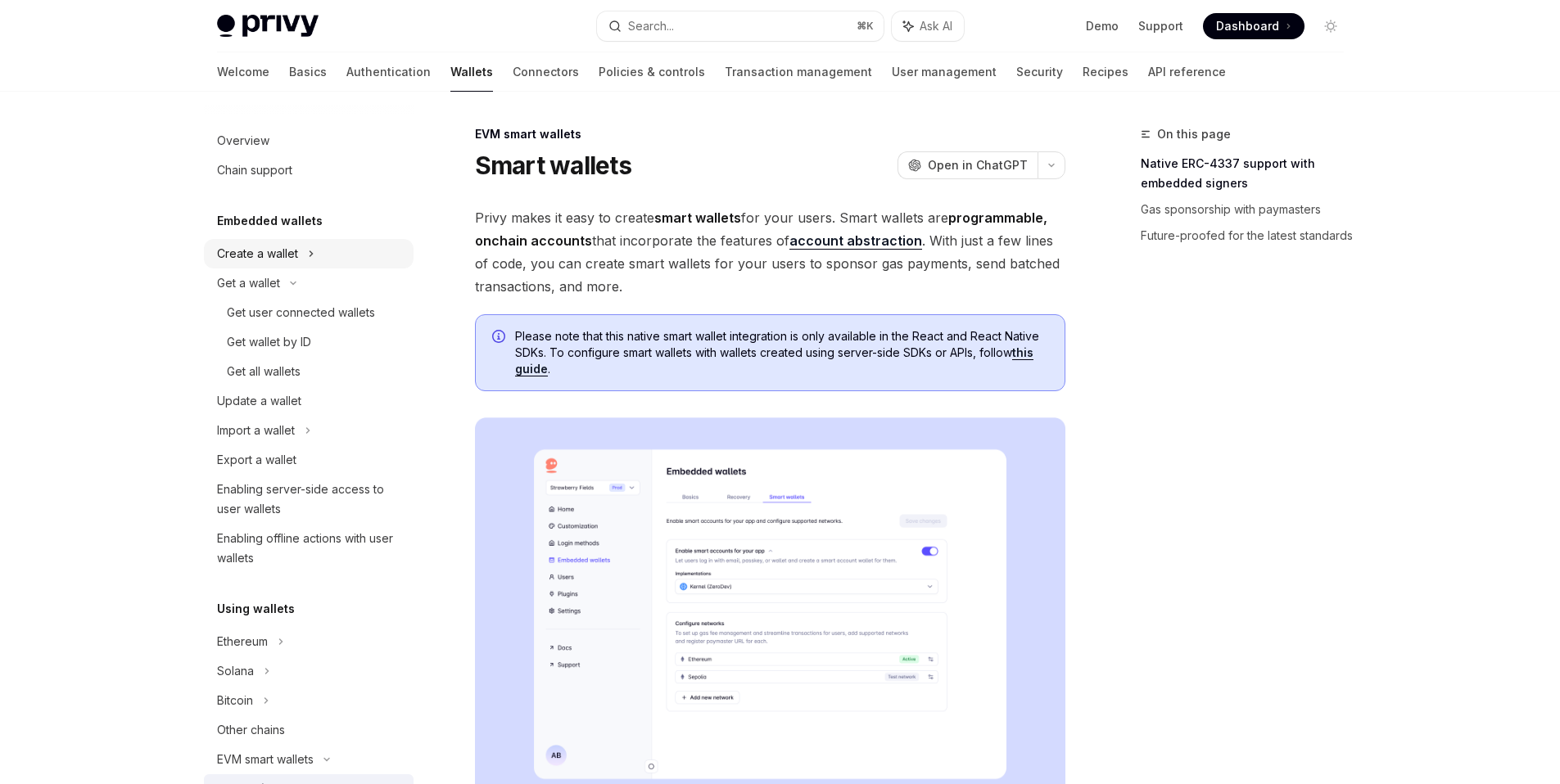
click at [277, 267] on div "Create a wallet" at bounding box center [309, 253] width 209 height 29
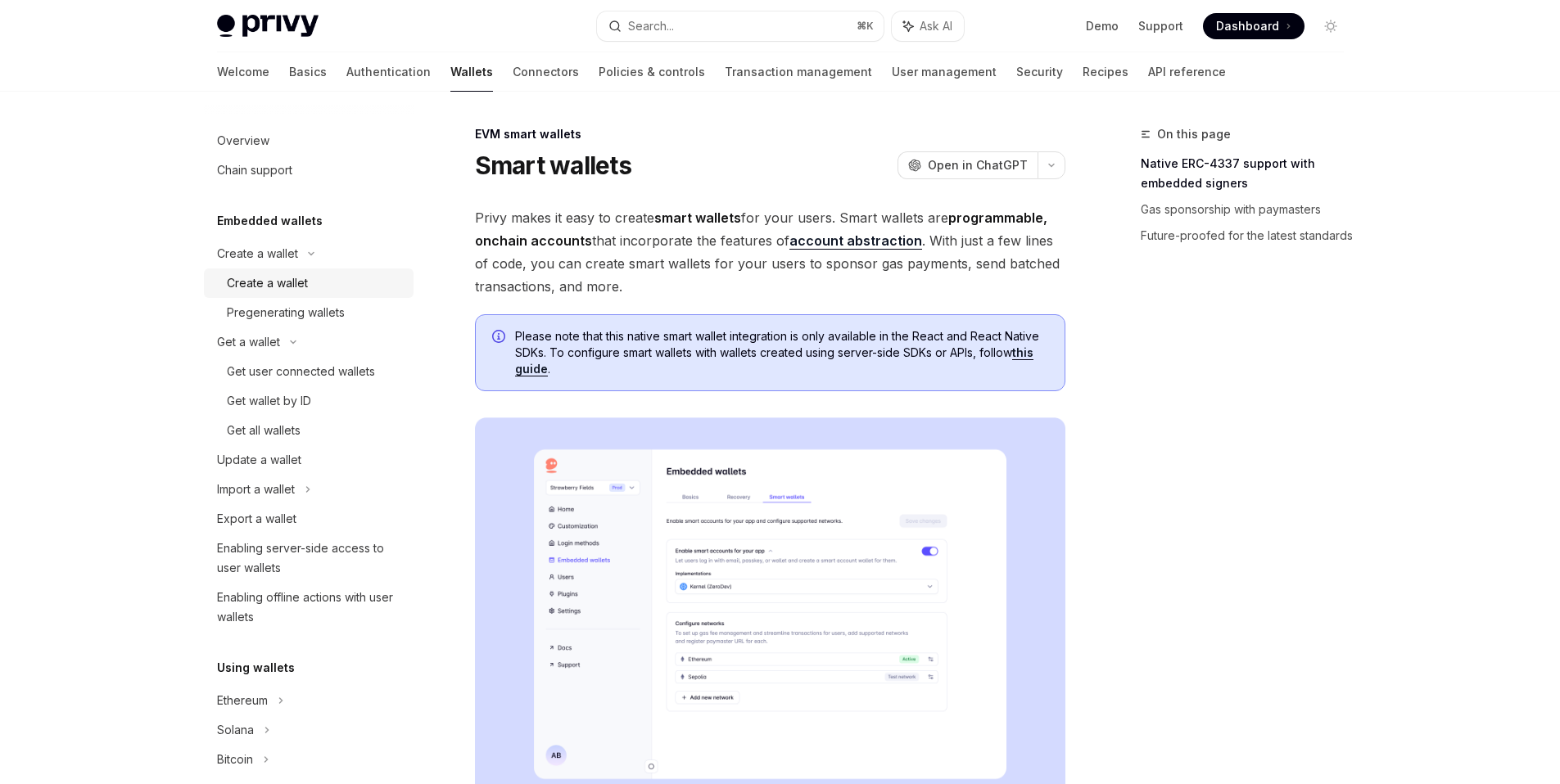
type textarea "*"
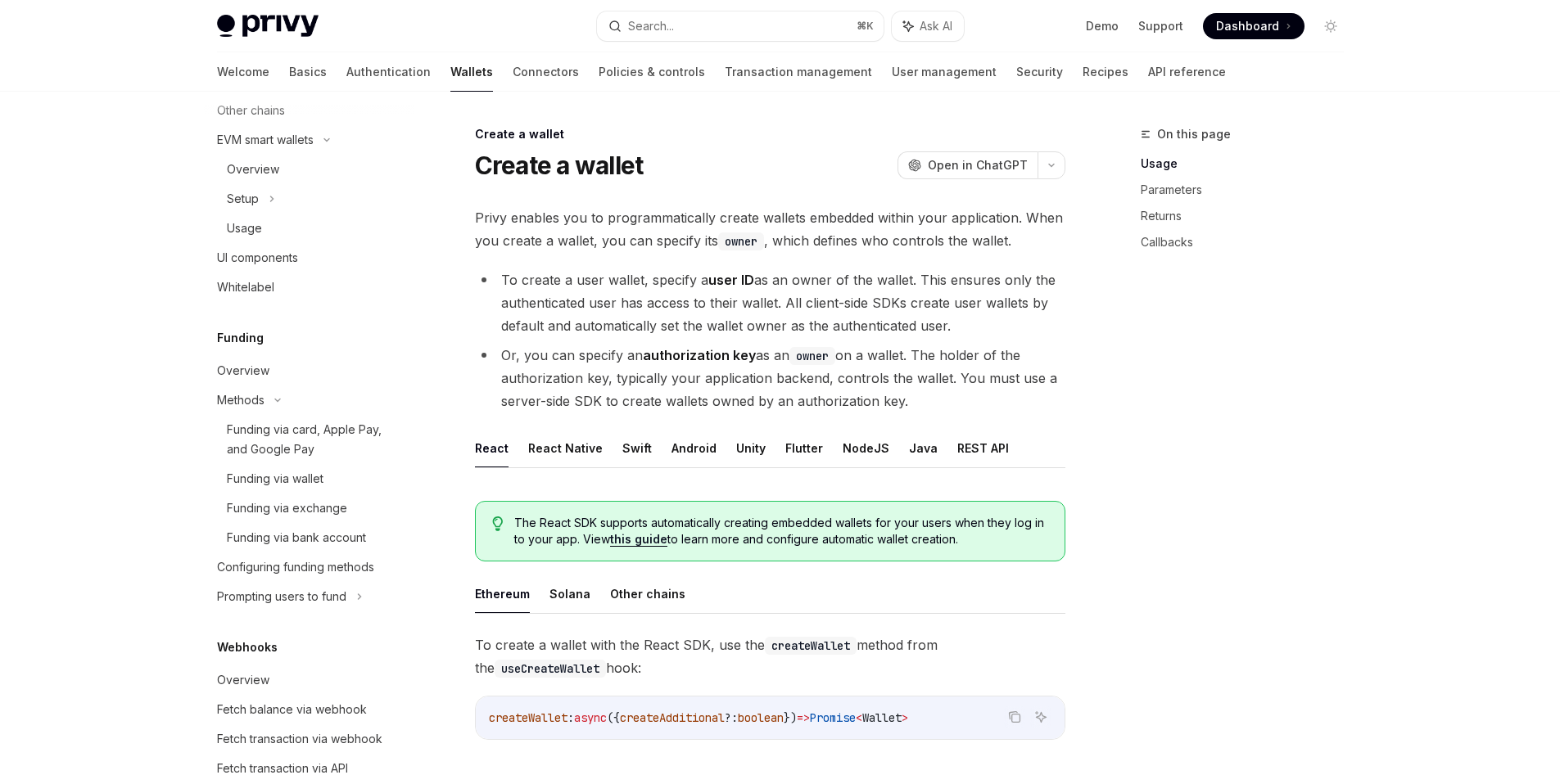
scroll to position [691, 0]
